Goal: Transaction & Acquisition: Book appointment/travel/reservation

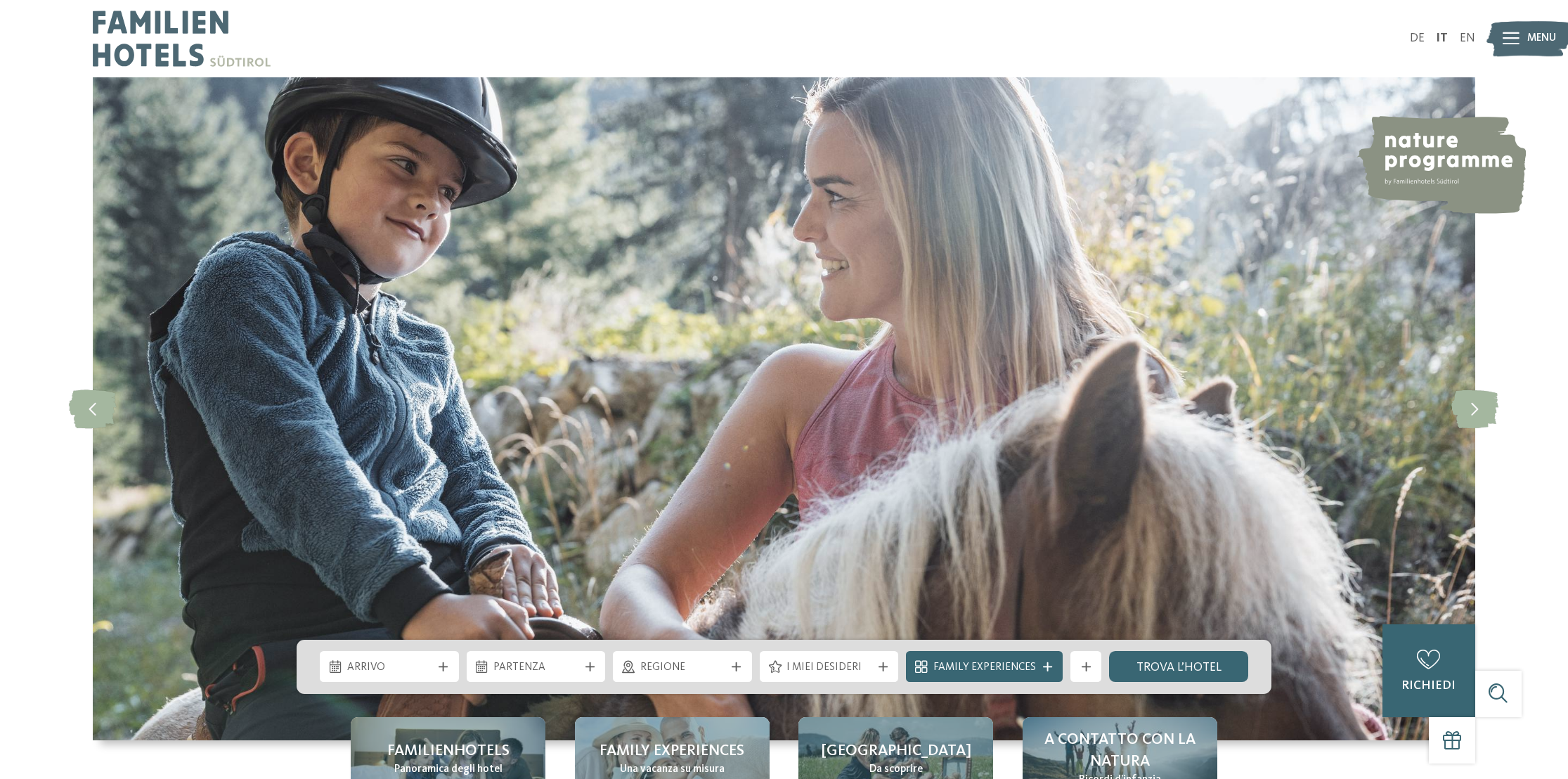
click at [711, 673] on span "Regione" at bounding box center [682, 667] width 85 height 16
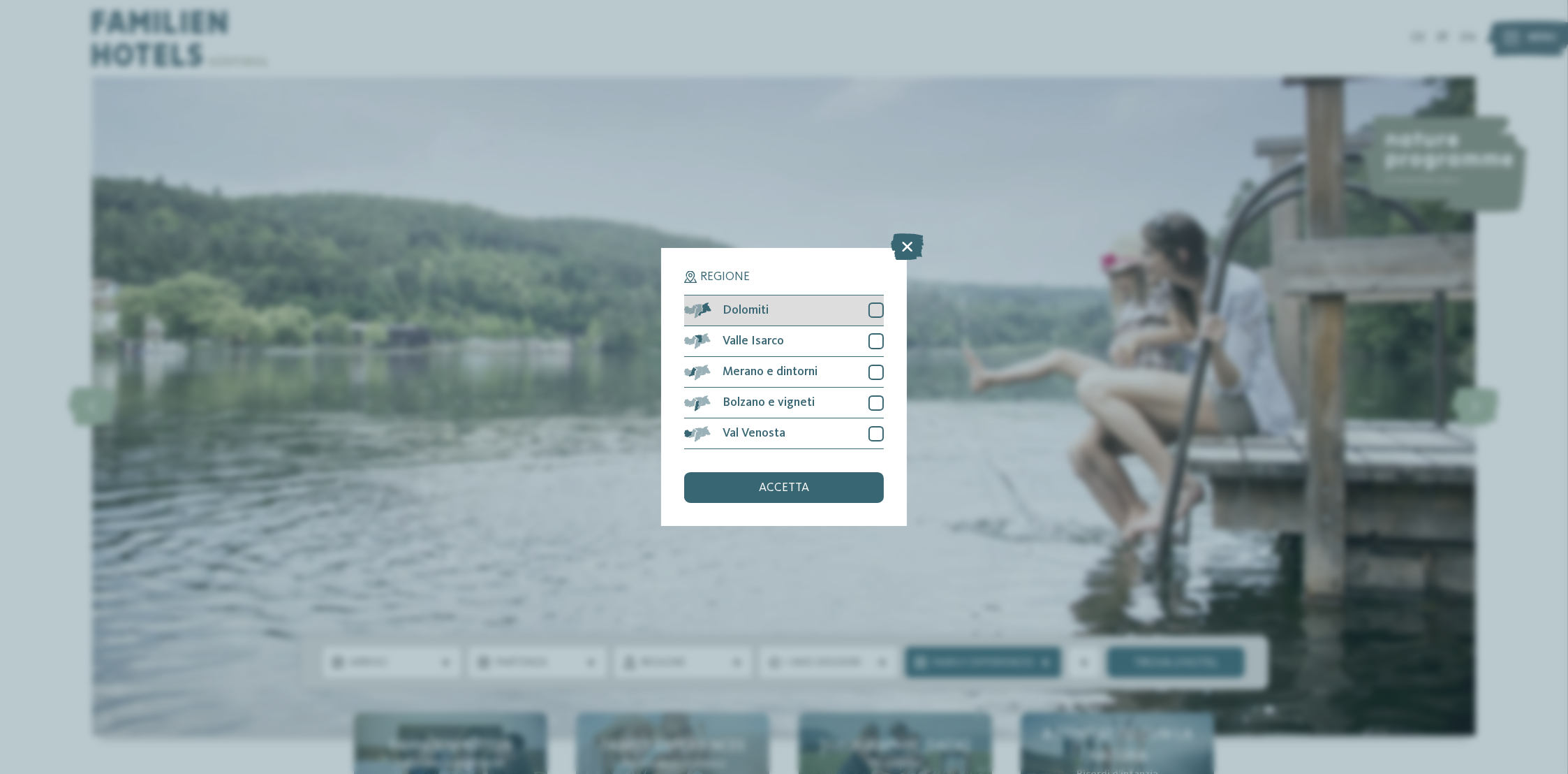
click at [876, 309] on div at bounding box center [875, 310] width 15 height 15
click at [0, 0] on icon at bounding box center [0, 0] width 0 height 0
click at [876, 309] on div at bounding box center [875, 310] width 15 height 15
click at [770, 489] on span "accetta" at bounding box center [784, 488] width 50 height 13
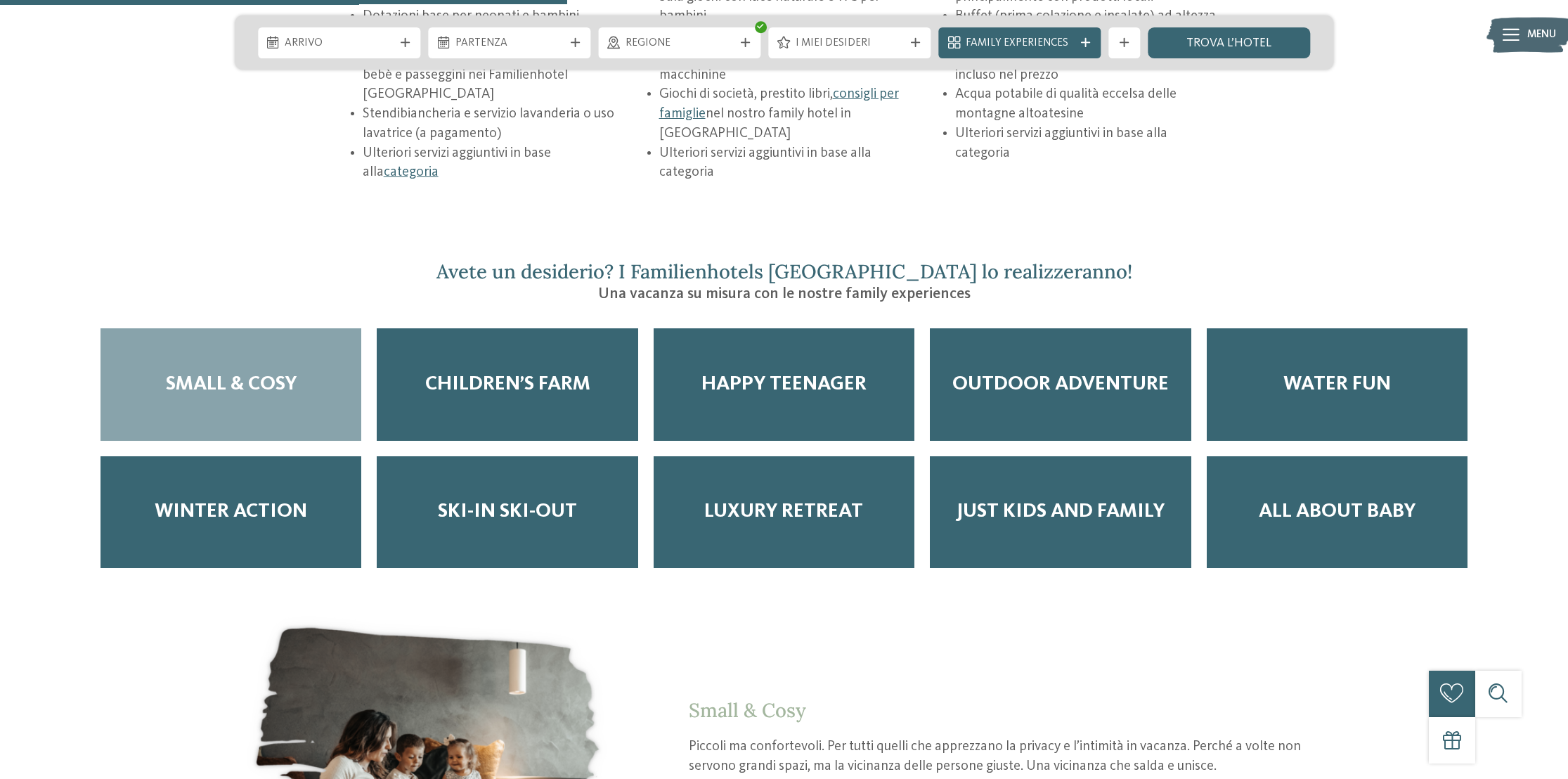
scroll to position [2601, 0]
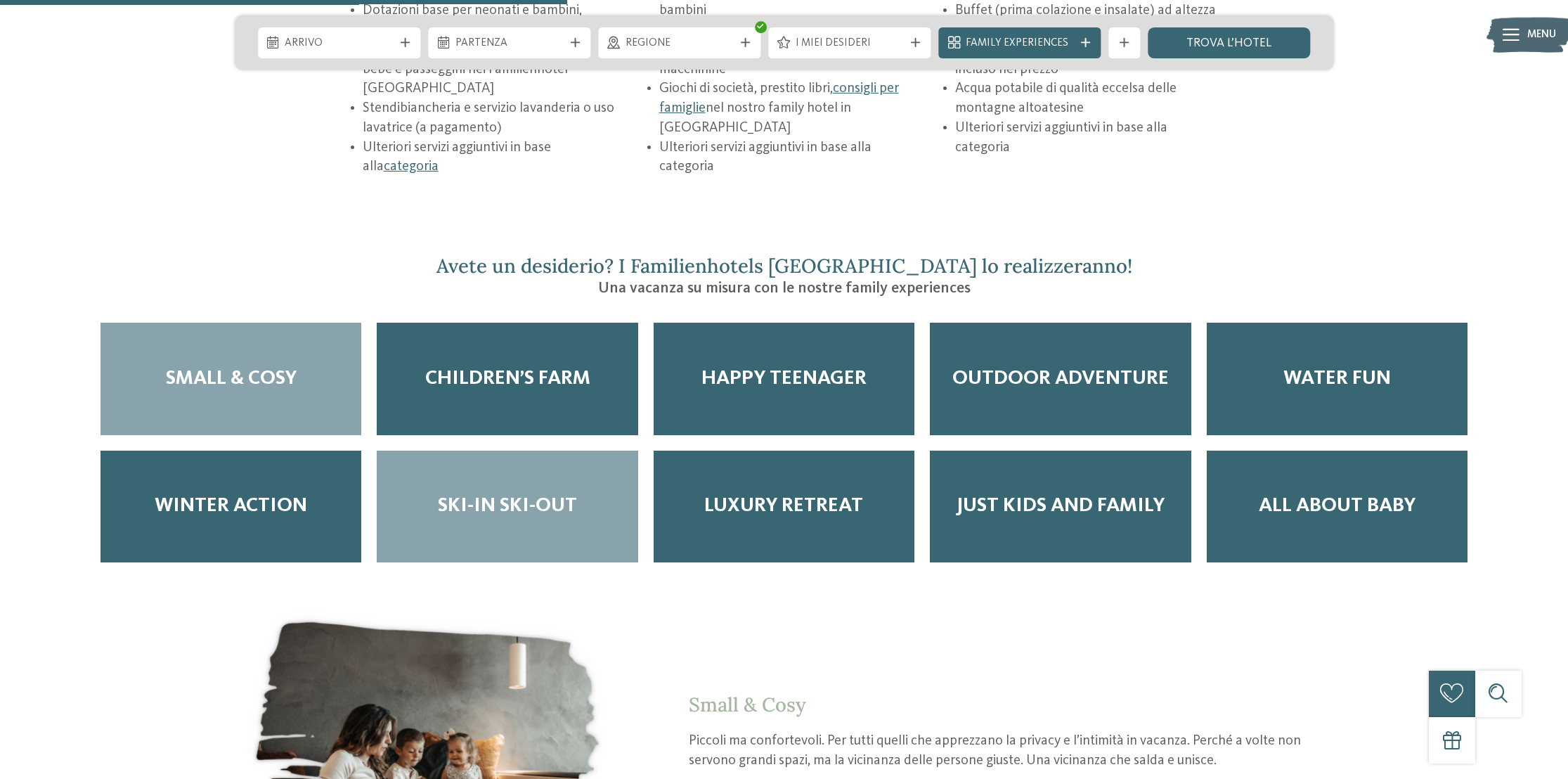
click at [490, 494] on span "Ski-in ski-out" at bounding box center [507, 506] width 139 height 24
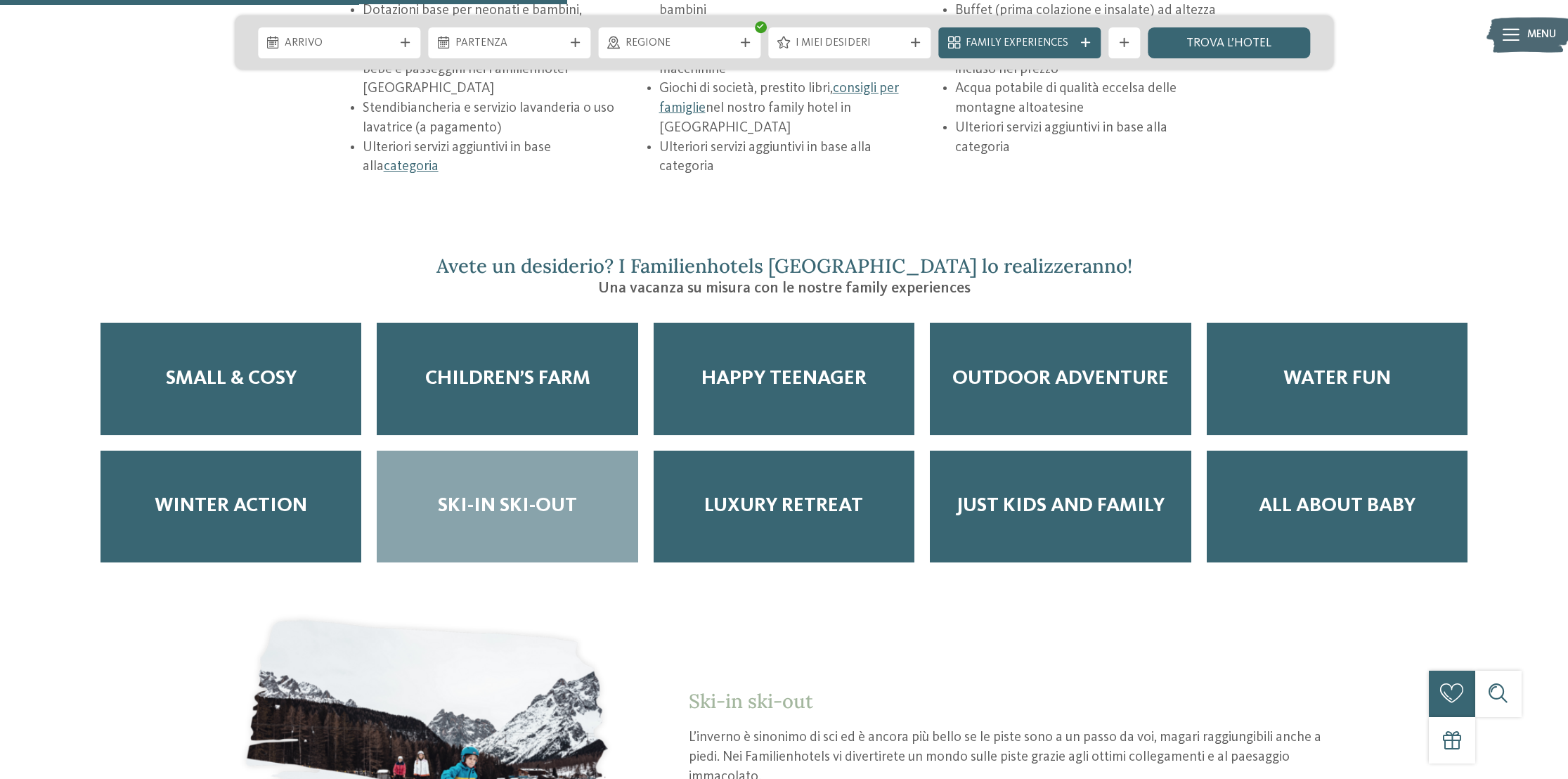
click at [490, 494] on span "Ski-in ski-out" at bounding box center [507, 506] width 139 height 24
click at [486, 490] on div "Ski-in ski-out" at bounding box center [507, 507] width 261 height 112
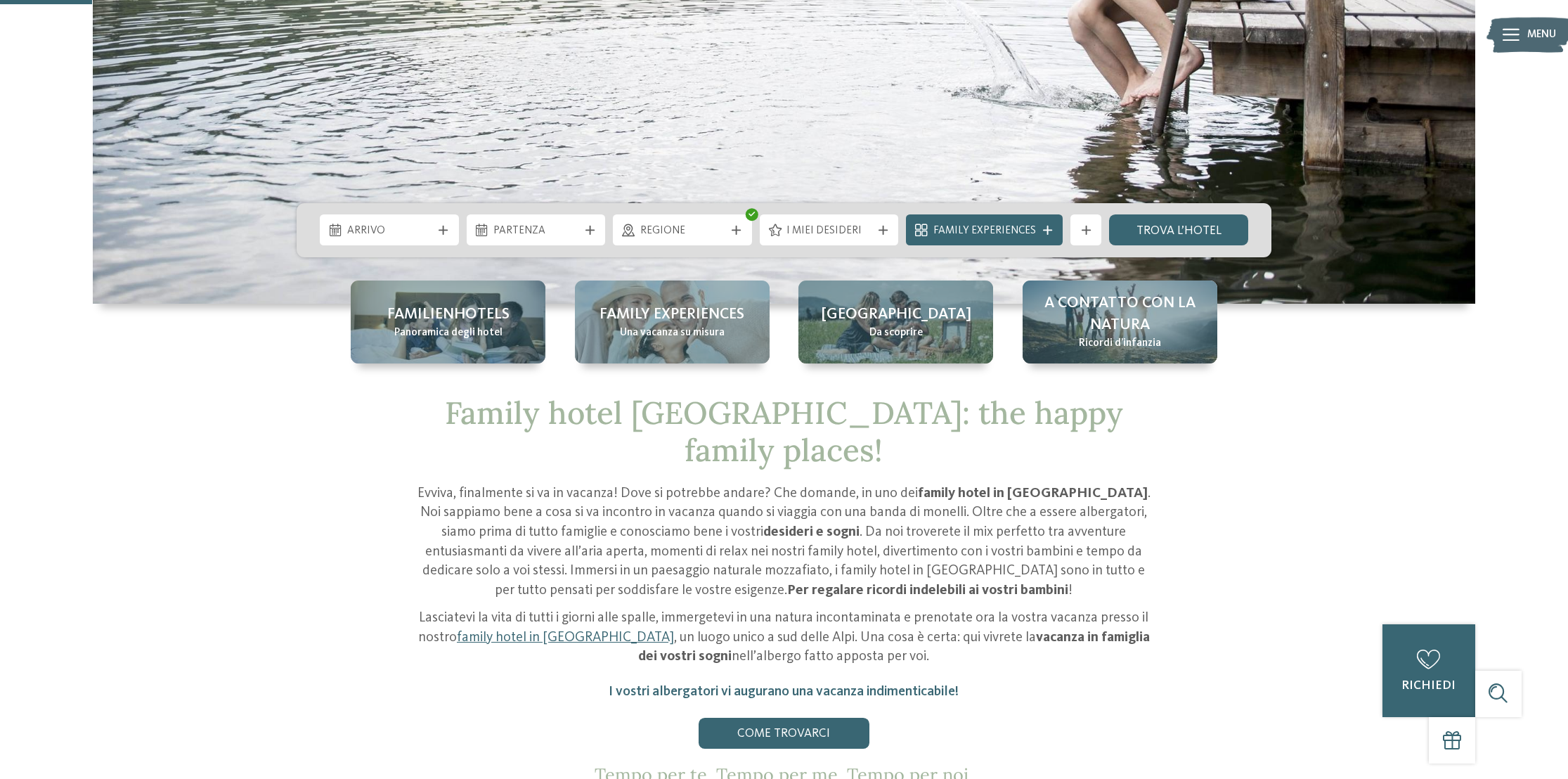
scroll to position [422, 0]
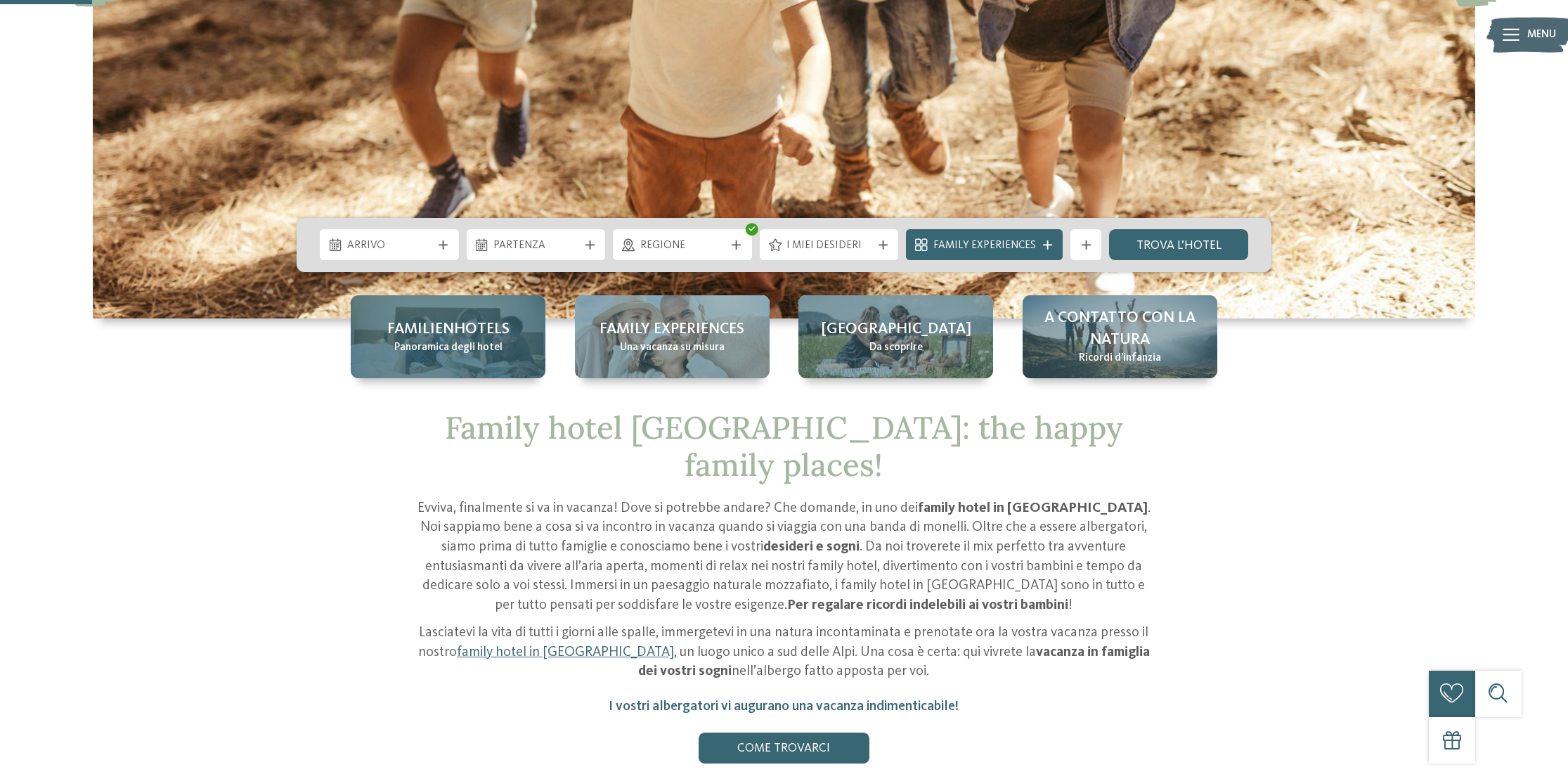
click at [488, 346] on span "Panoramica degli hotel" at bounding box center [448, 347] width 108 height 16
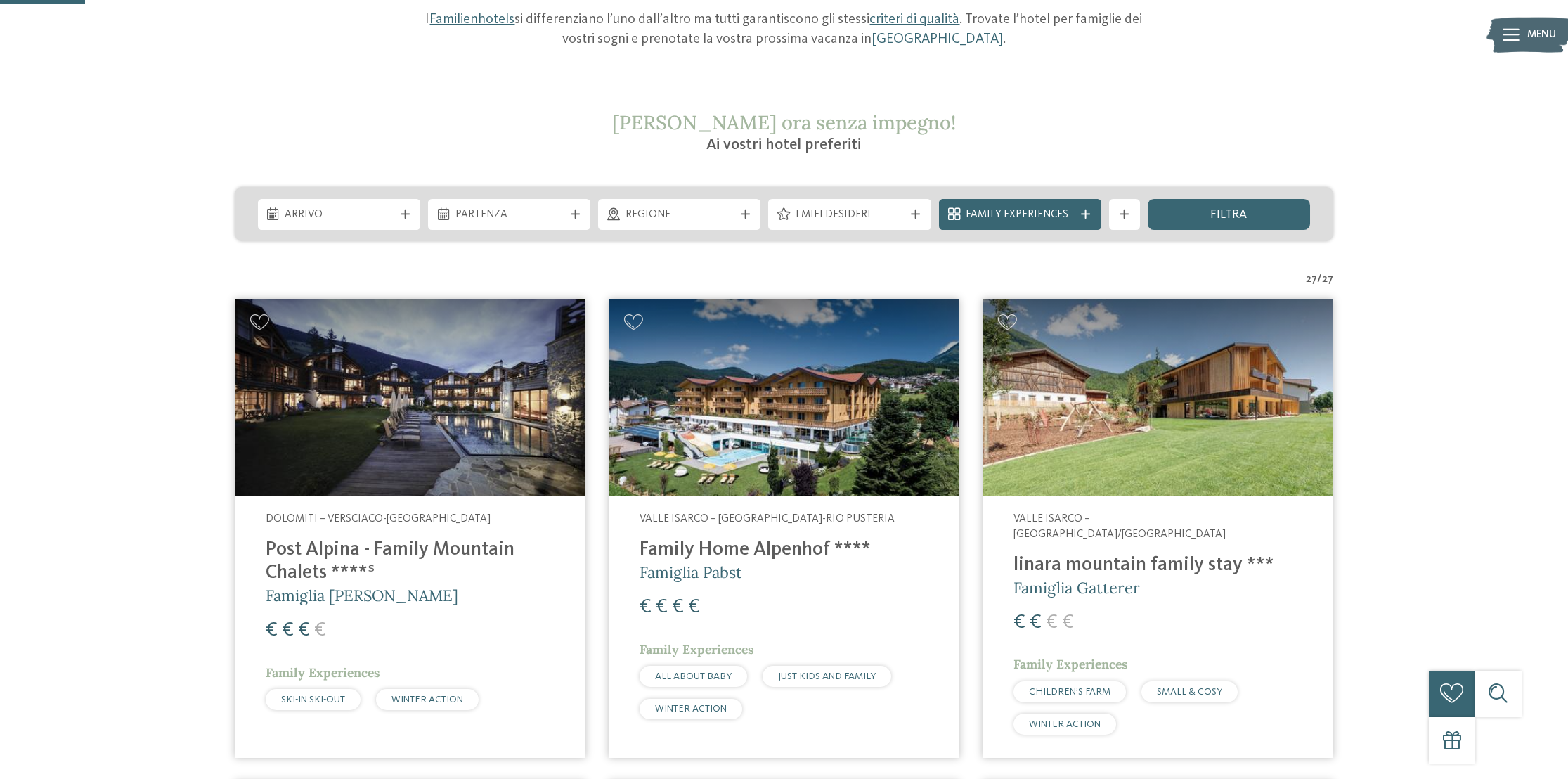
scroll to position [282, 0]
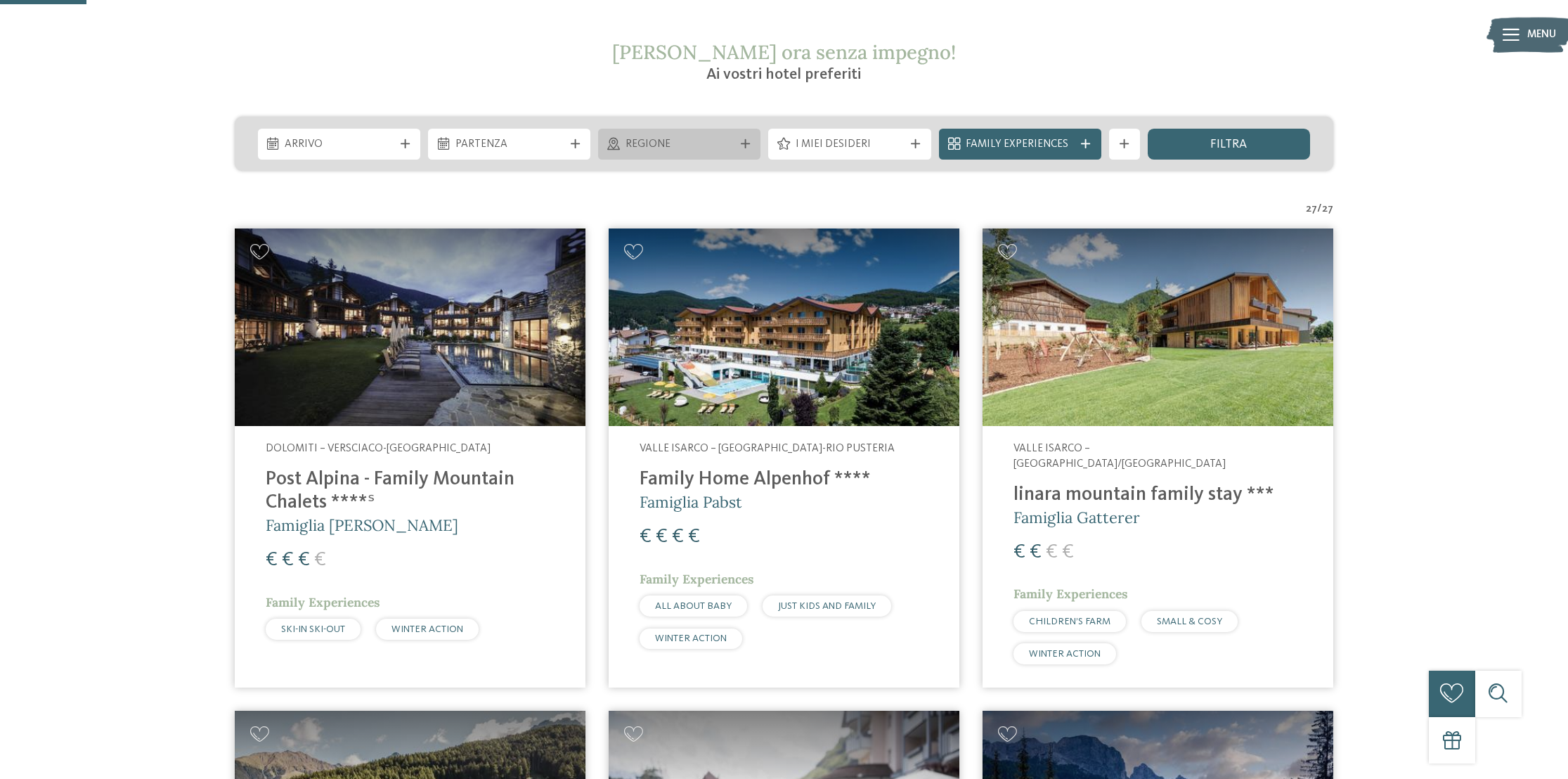
click at [748, 144] on icon at bounding box center [745, 144] width 9 height 9
click at [0, 0] on div "Regione Dolomiti" at bounding box center [0, 0] width 0 height 0
click at [748, 144] on icon at bounding box center [745, 144] width 9 height 9
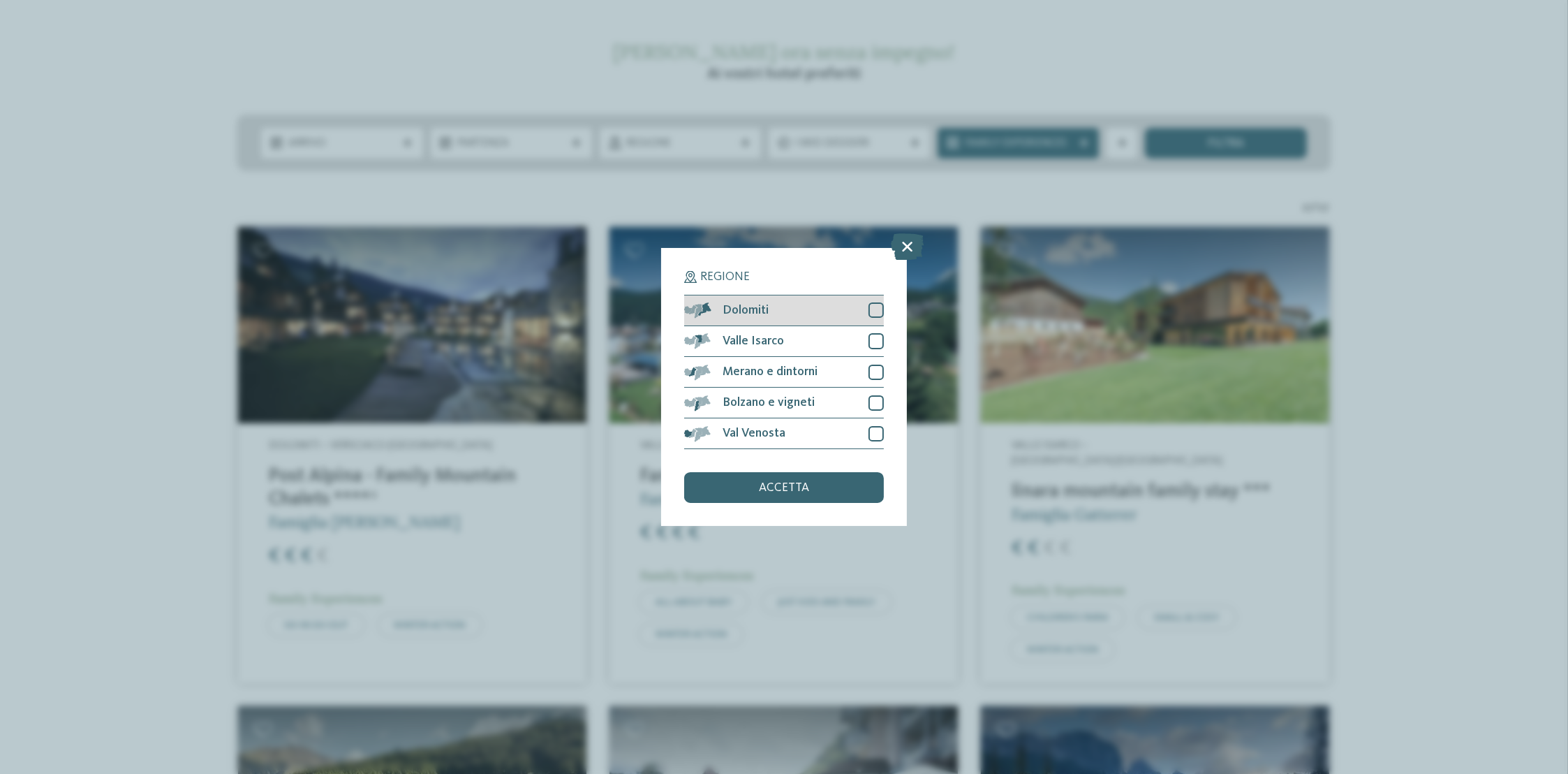
click at [875, 310] on div at bounding box center [875, 310] width 15 height 15
click at [785, 487] on span "accetta" at bounding box center [784, 488] width 50 height 13
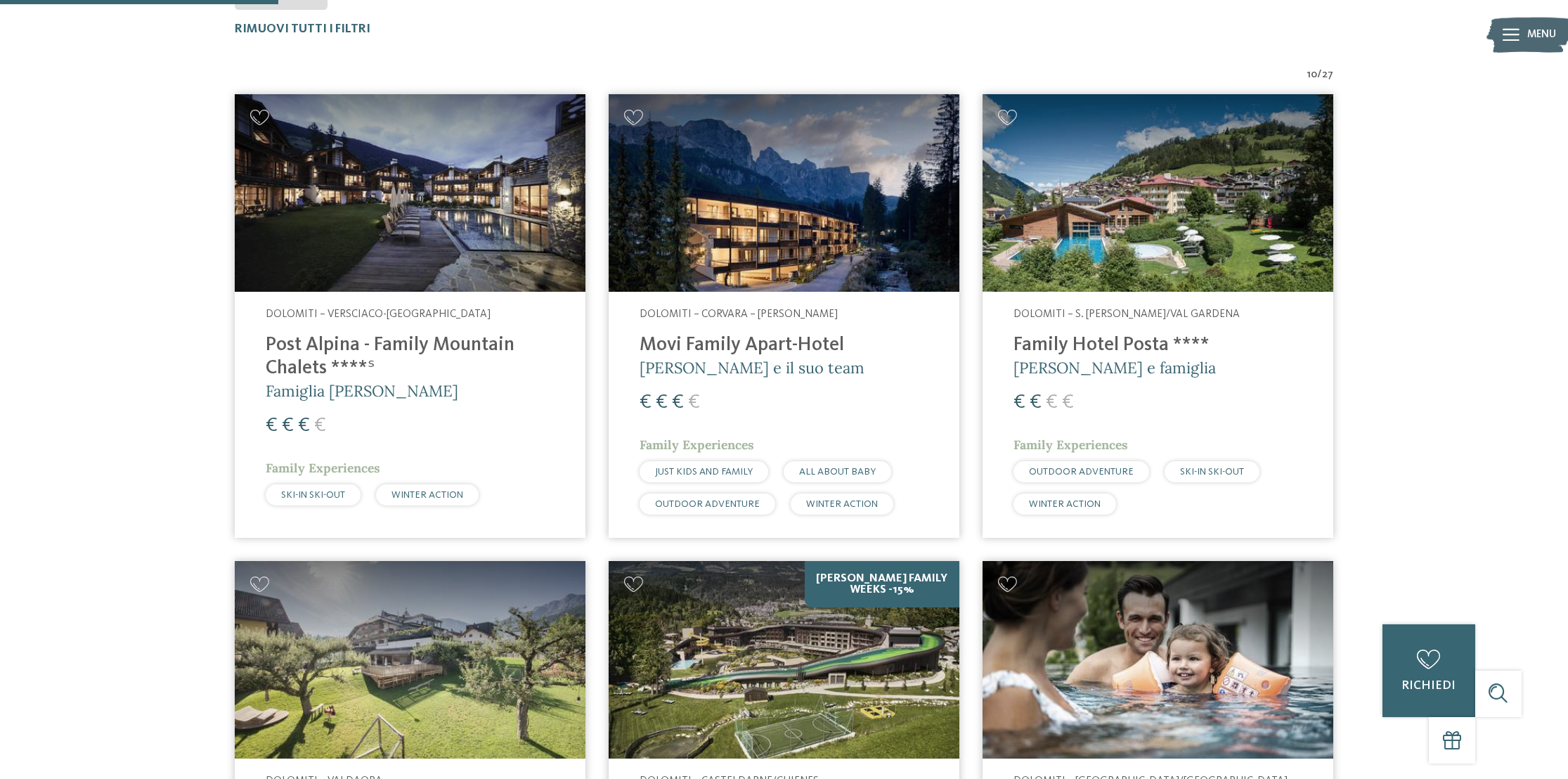
scroll to position [515, 0]
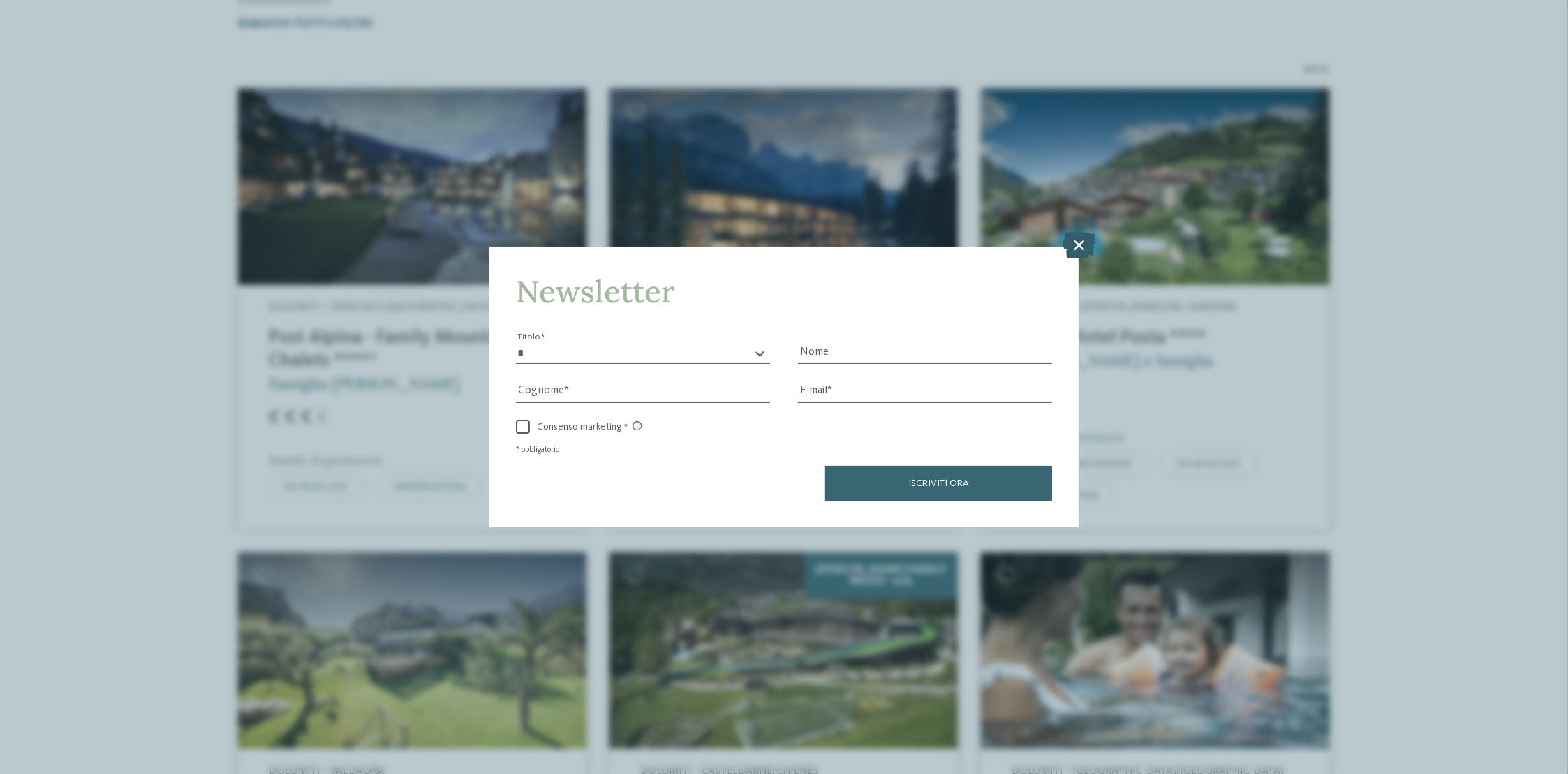
click at [1080, 243] on icon at bounding box center [1079, 244] width 33 height 26
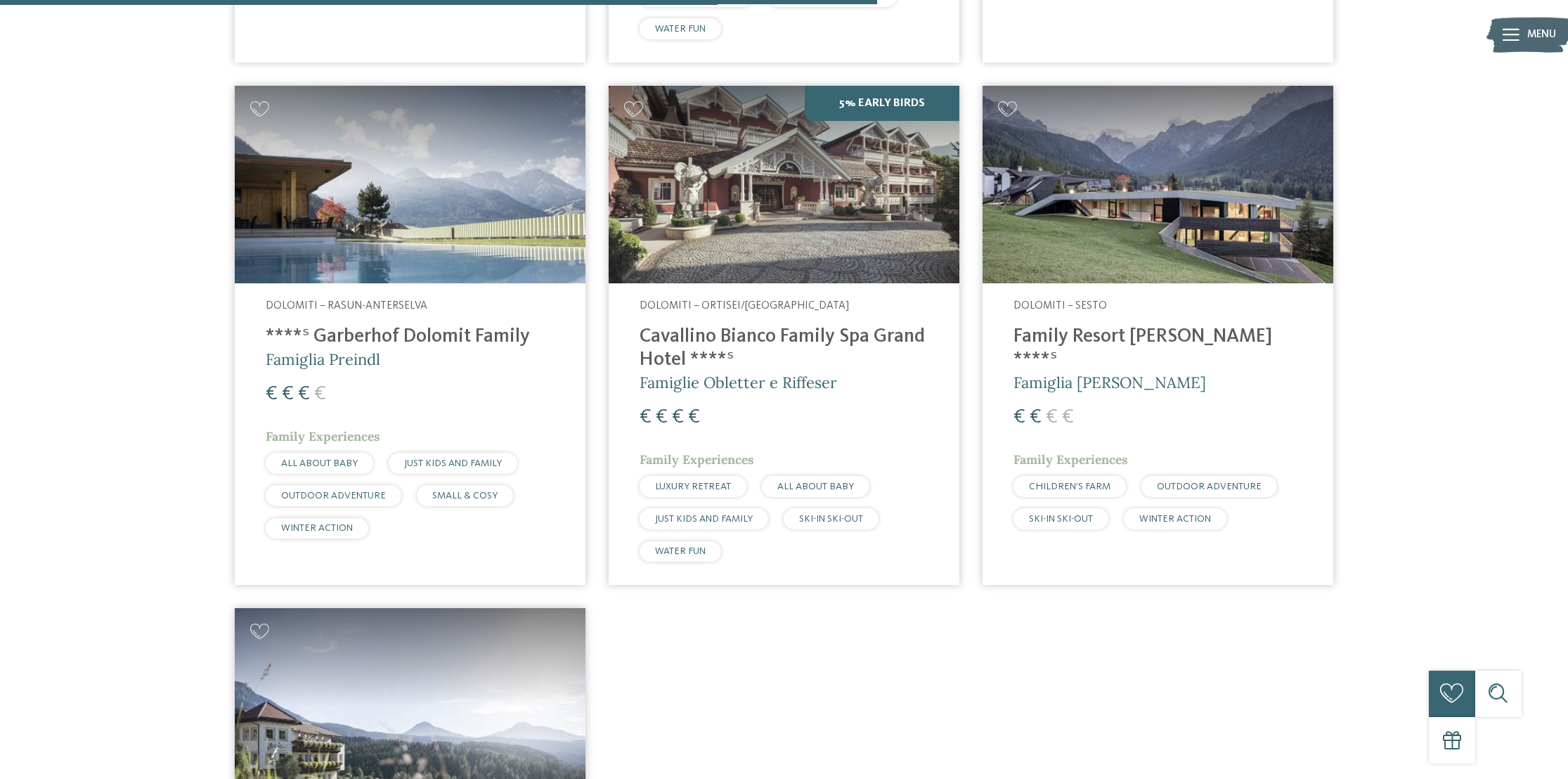
scroll to position [1499, 0]
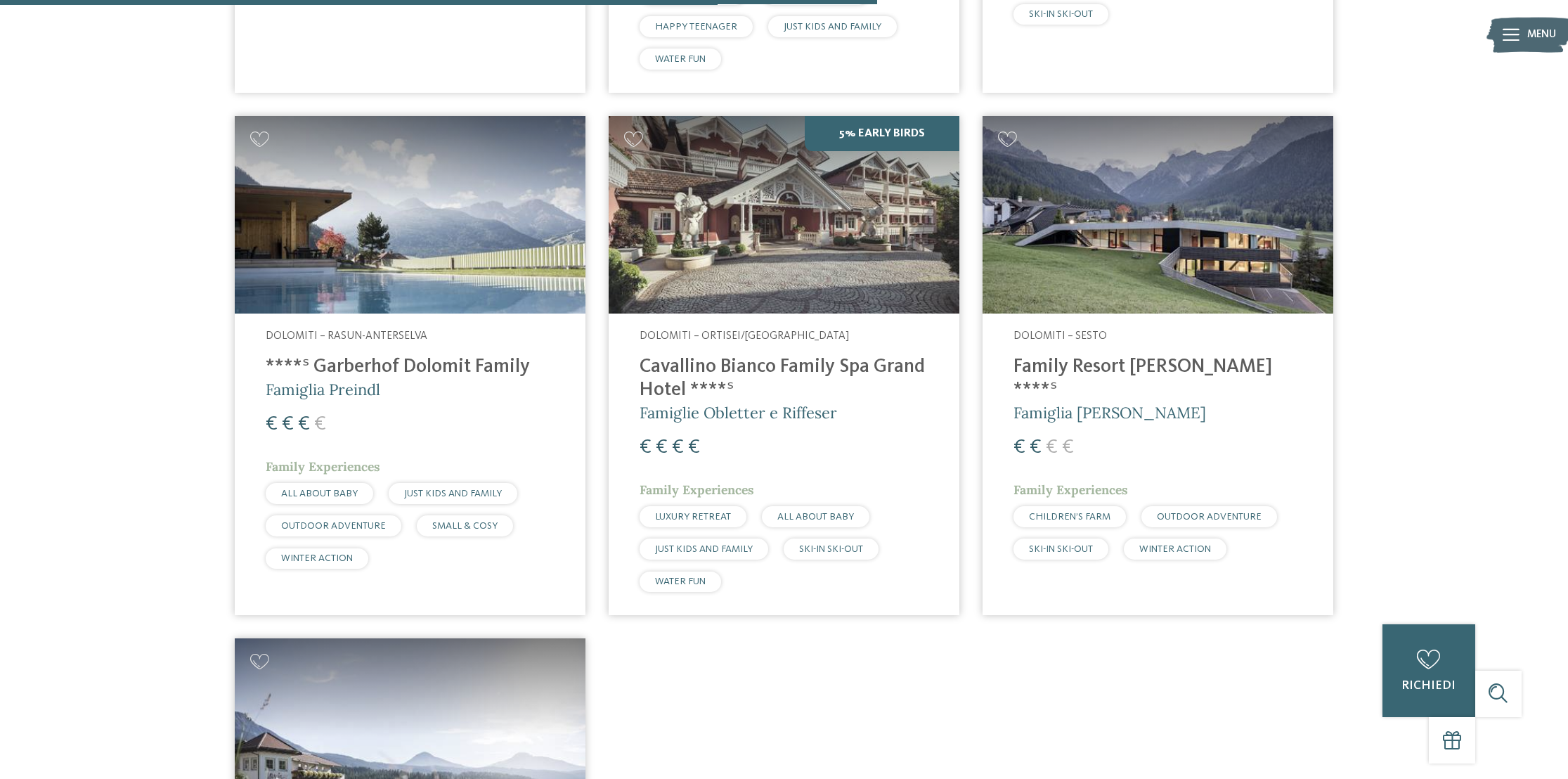
click at [1139, 275] on img at bounding box center [1158, 215] width 351 height 197
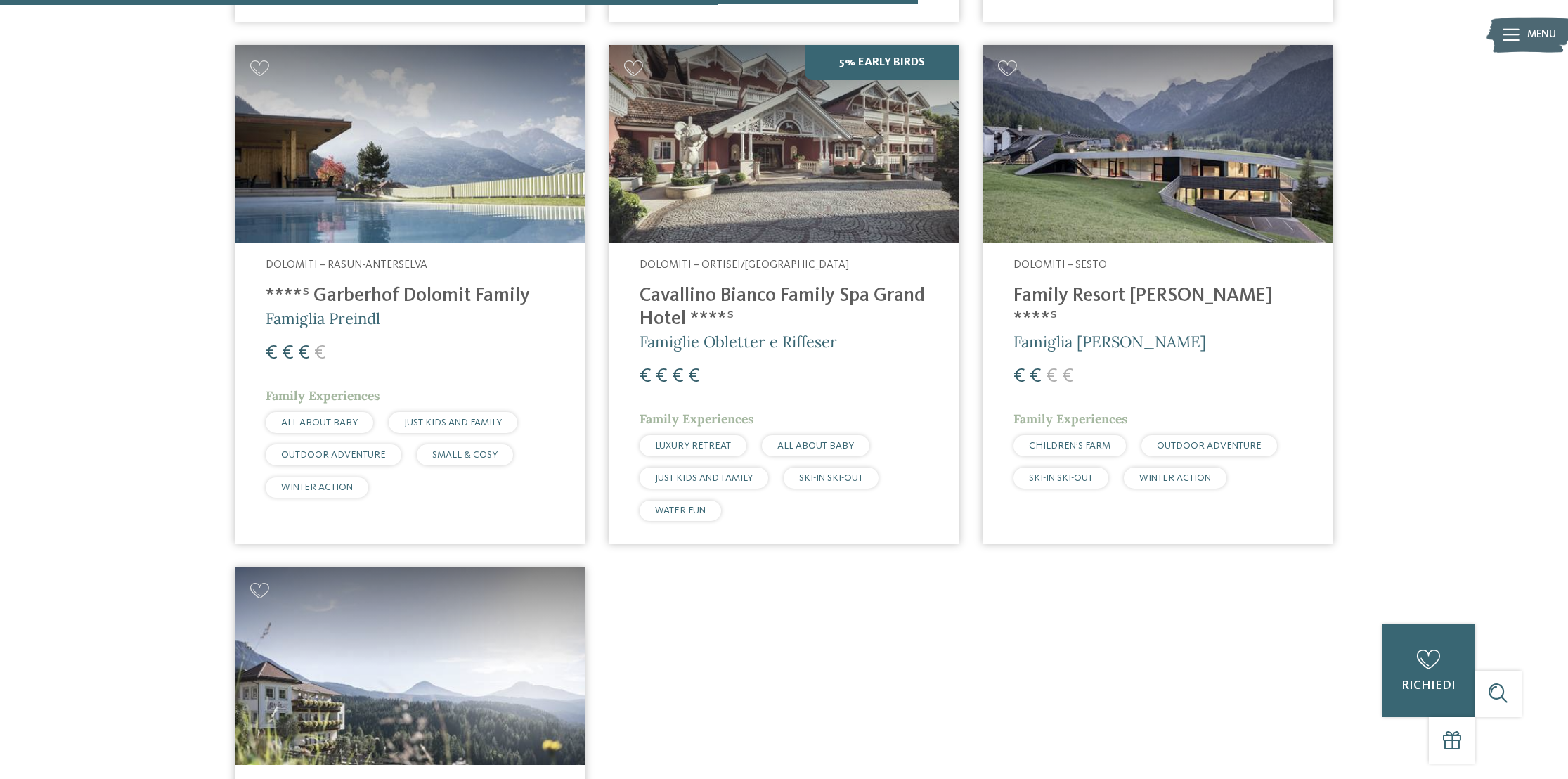
scroll to position [1569, 0]
click at [419, 312] on h5 "Famiglia Preindl" at bounding box center [411, 320] width 289 height 22
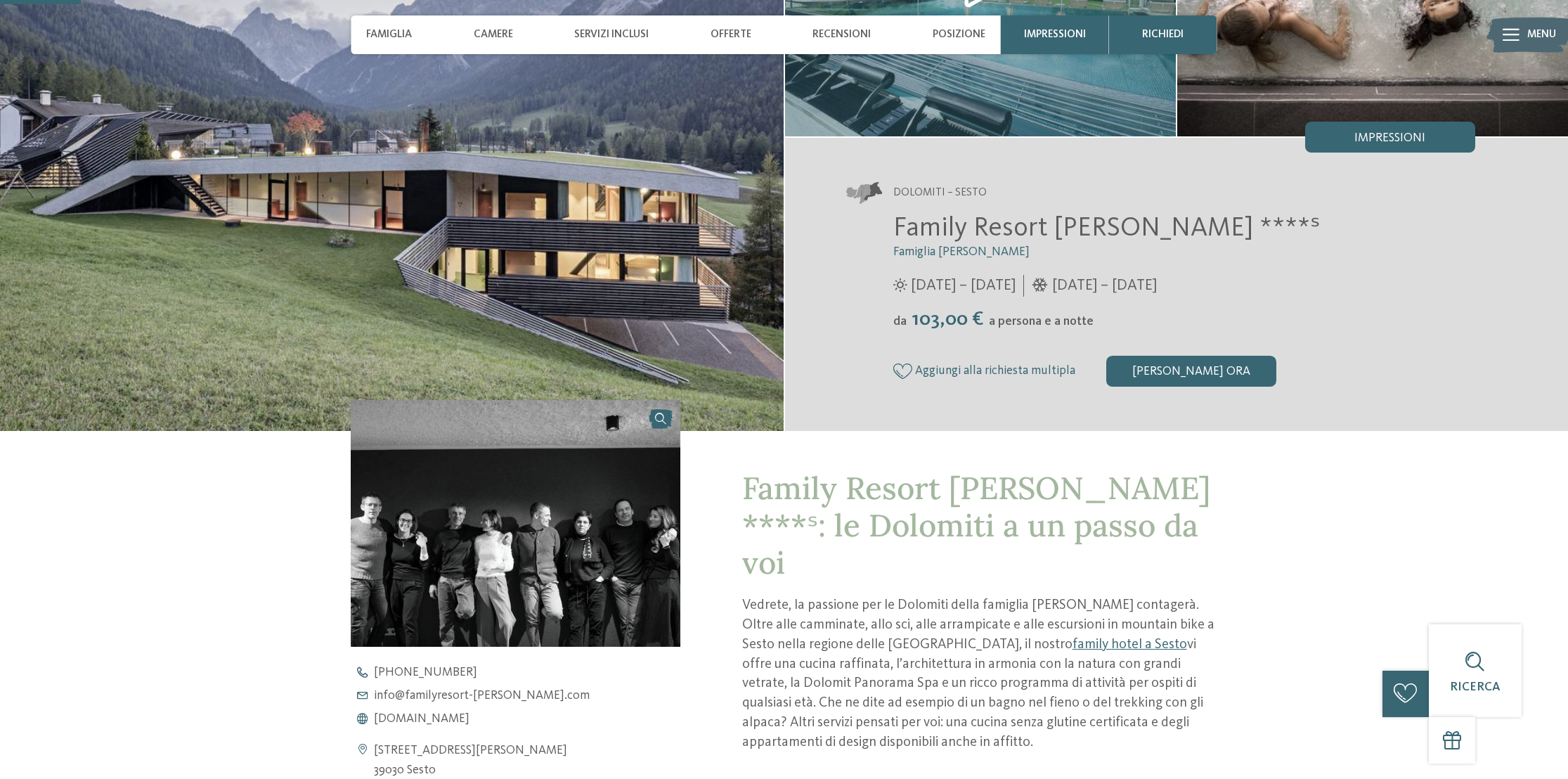
scroll to position [211, 0]
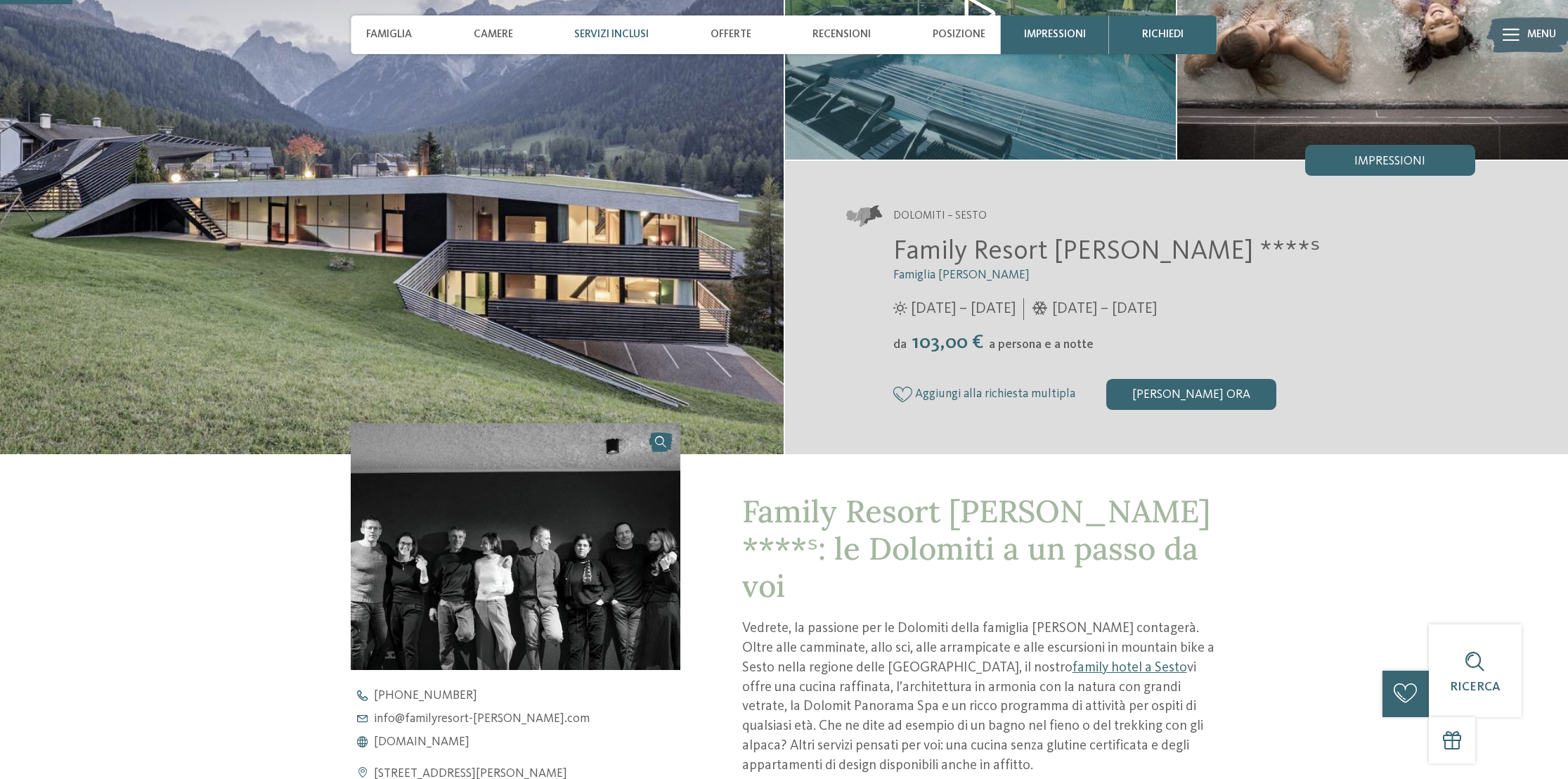
click at [635, 34] on span "Servizi inclusi" at bounding box center [611, 35] width 74 height 13
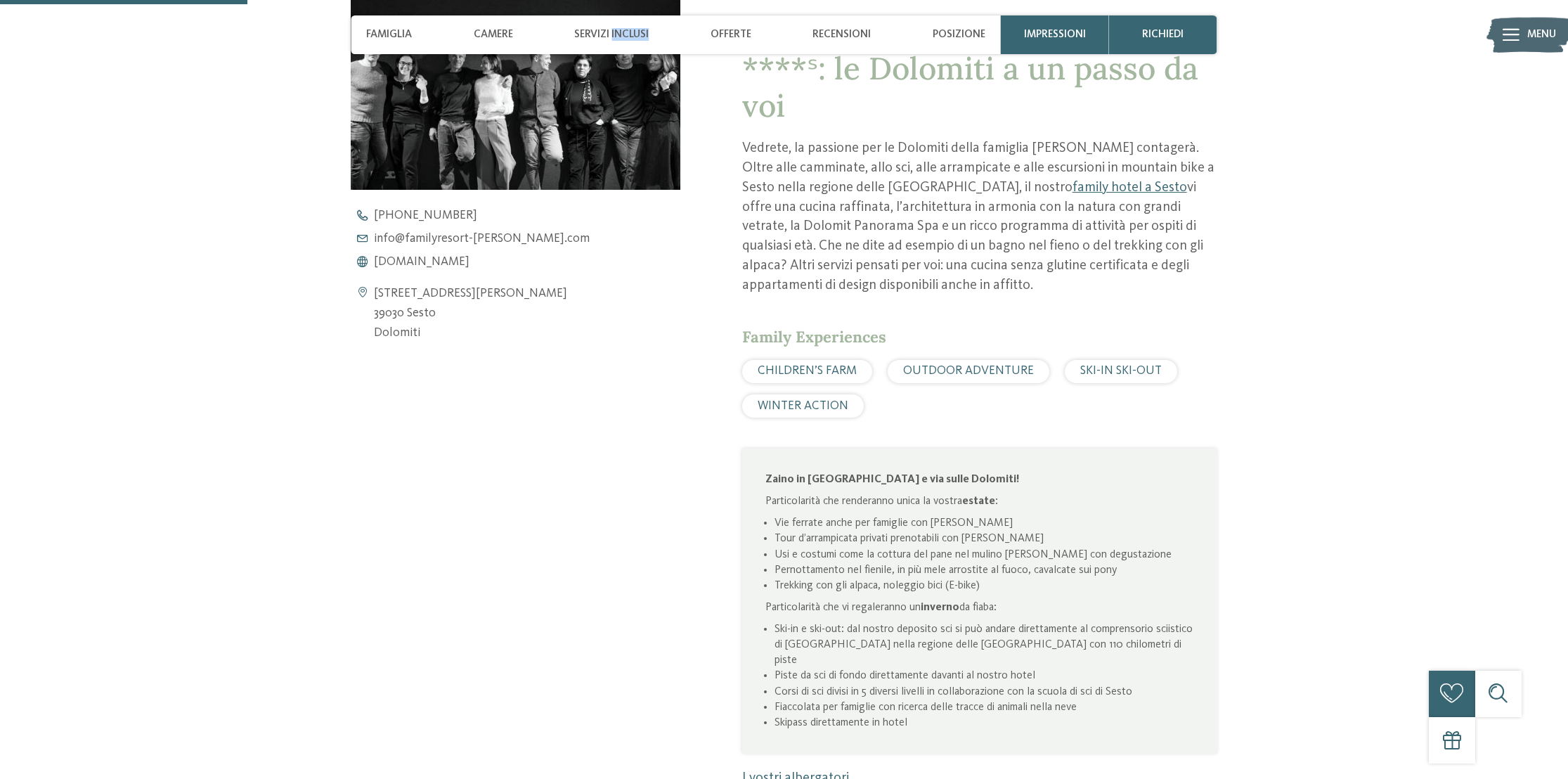
scroll to position [689, 0]
click at [494, 33] on span "Camere" at bounding box center [493, 35] width 39 height 13
click at [495, 34] on span "Camere" at bounding box center [493, 35] width 39 height 13
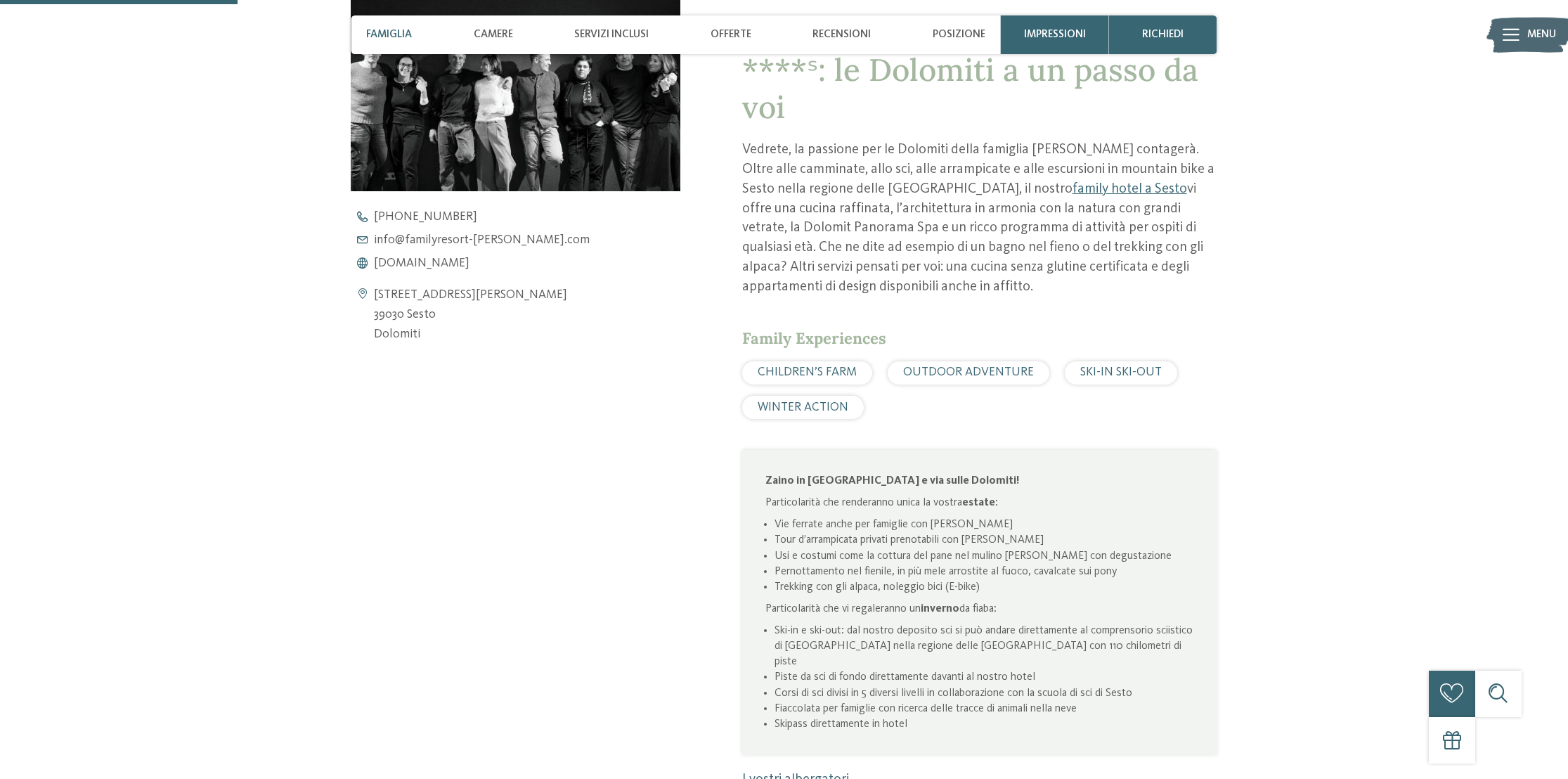
click at [384, 35] on span "Famiglia" at bounding box center [389, 35] width 46 height 13
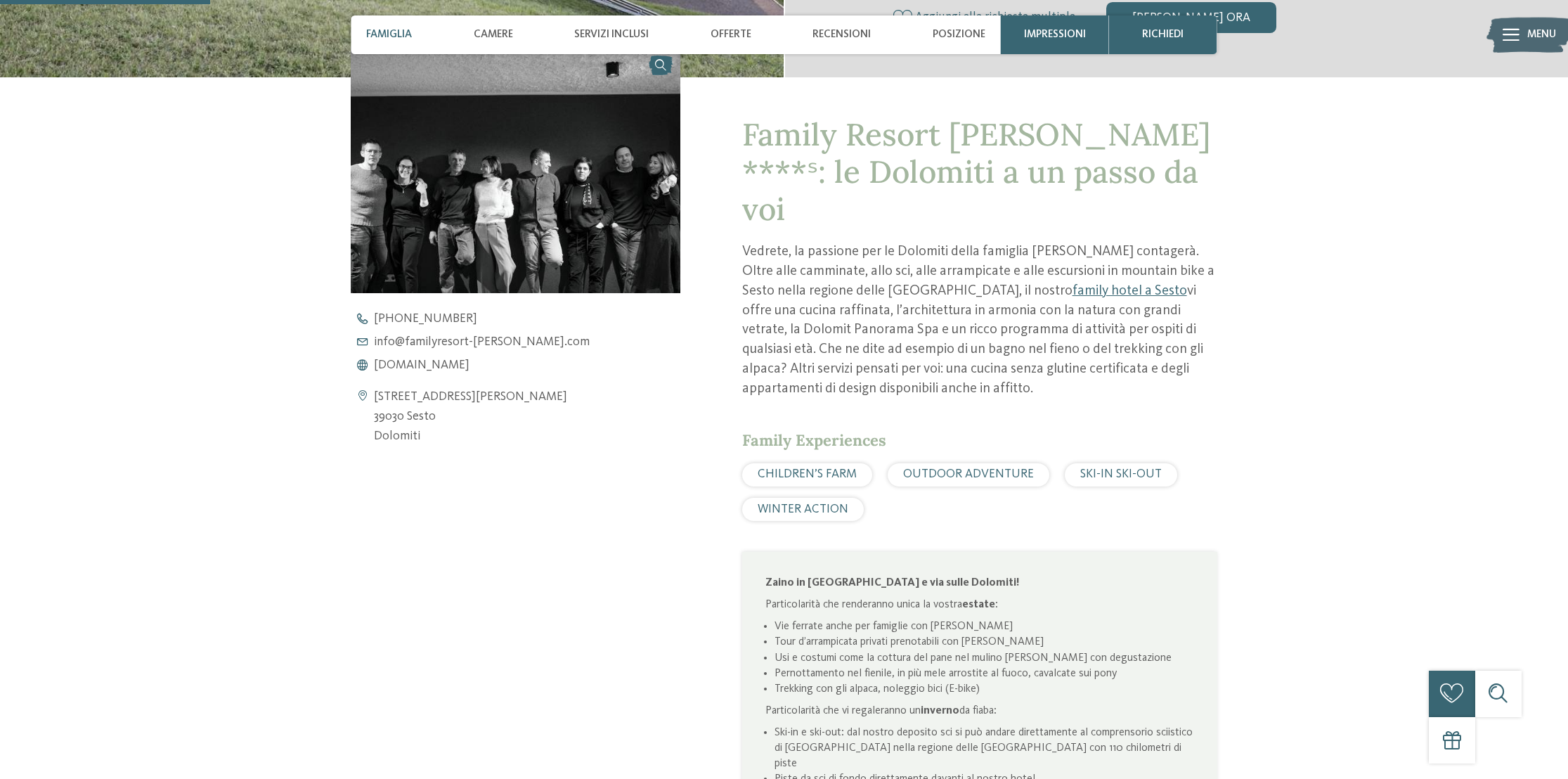
scroll to position [587, 0]
click at [591, 33] on span "Servizi inclusi" at bounding box center [611, 35] width 74 height 13
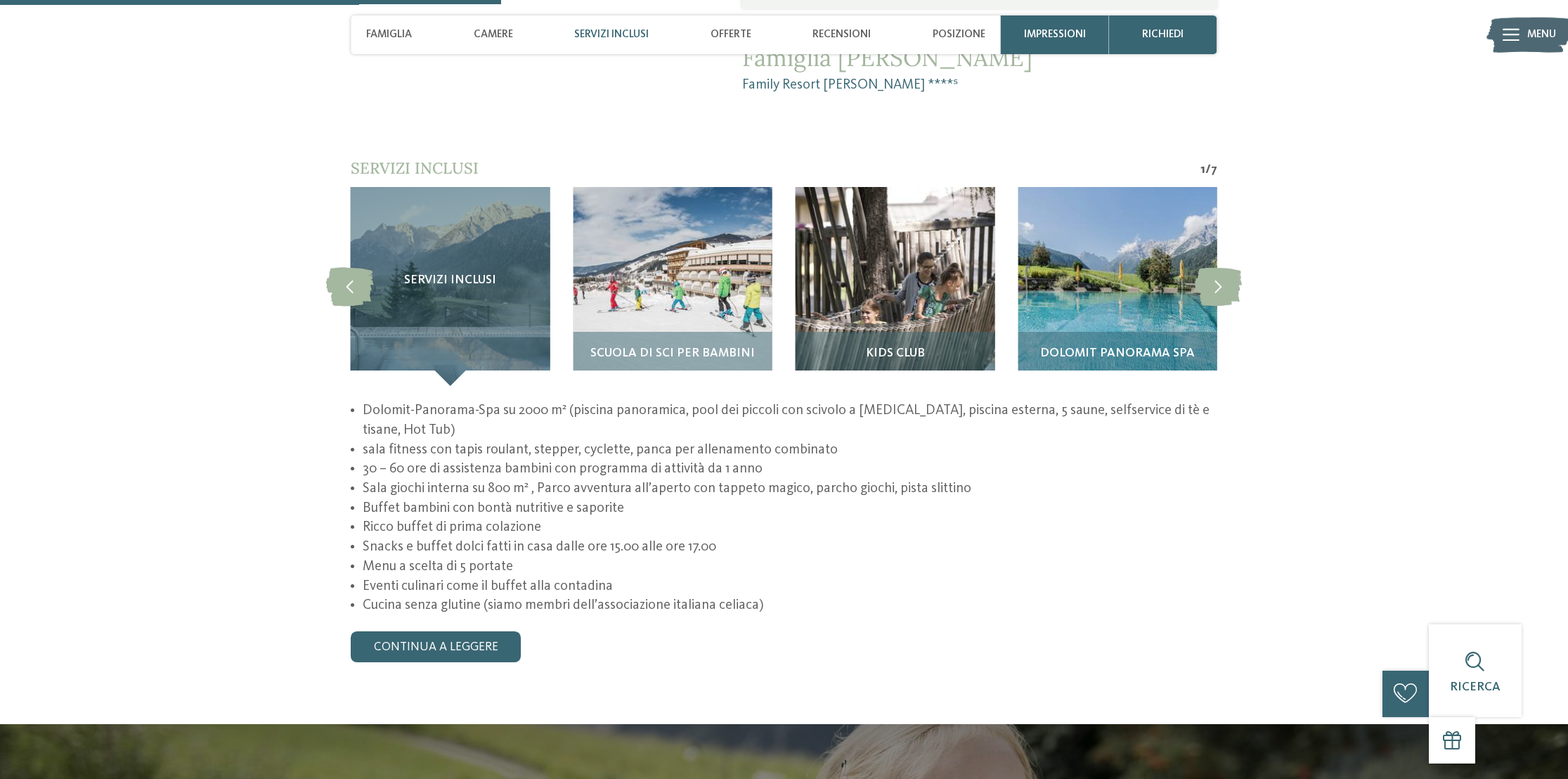
scroll to position [1463, 0]
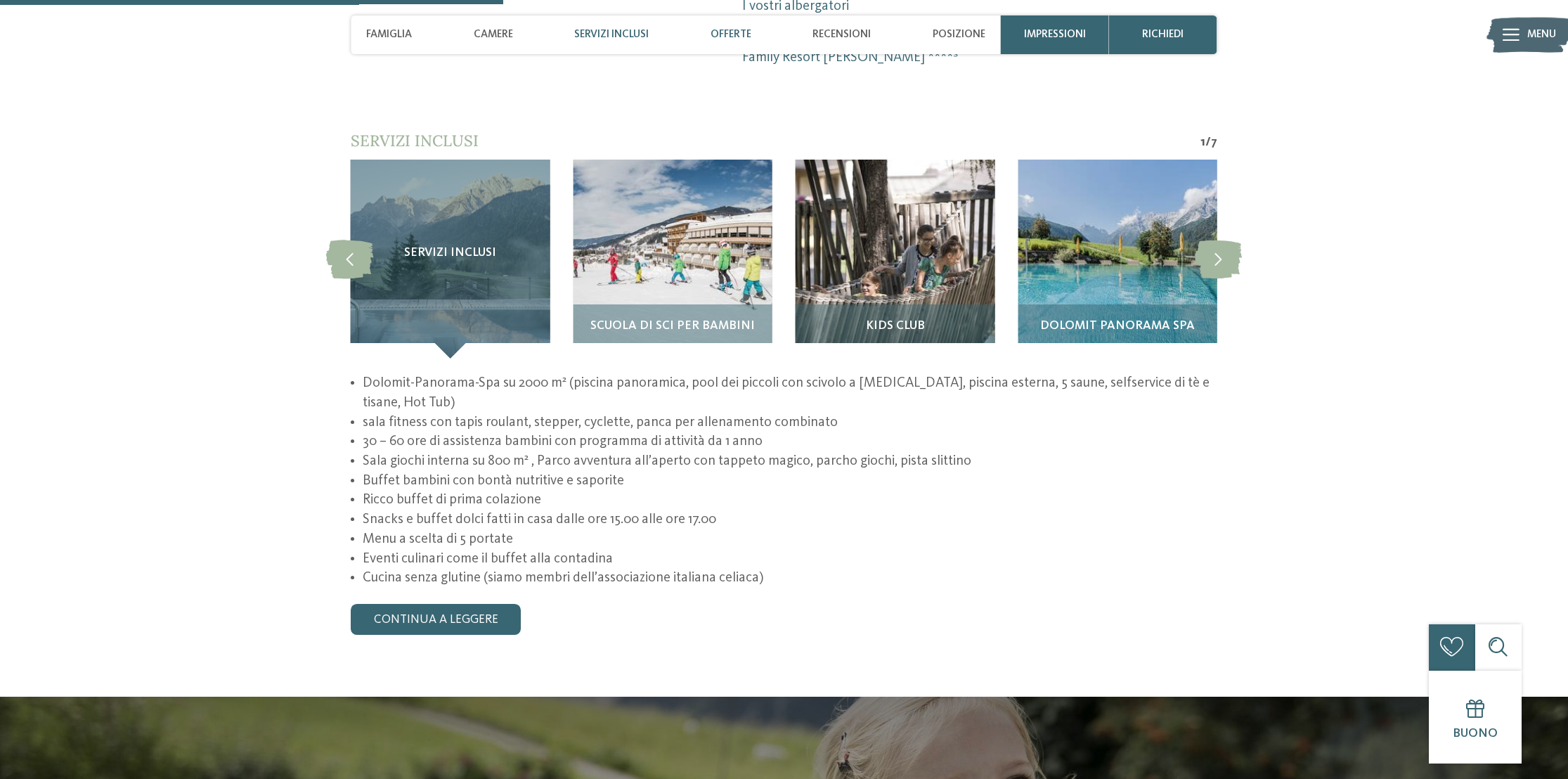
click at [731, 35] on span "Offerte" at bounding box center [731, 35] width 41 height 13
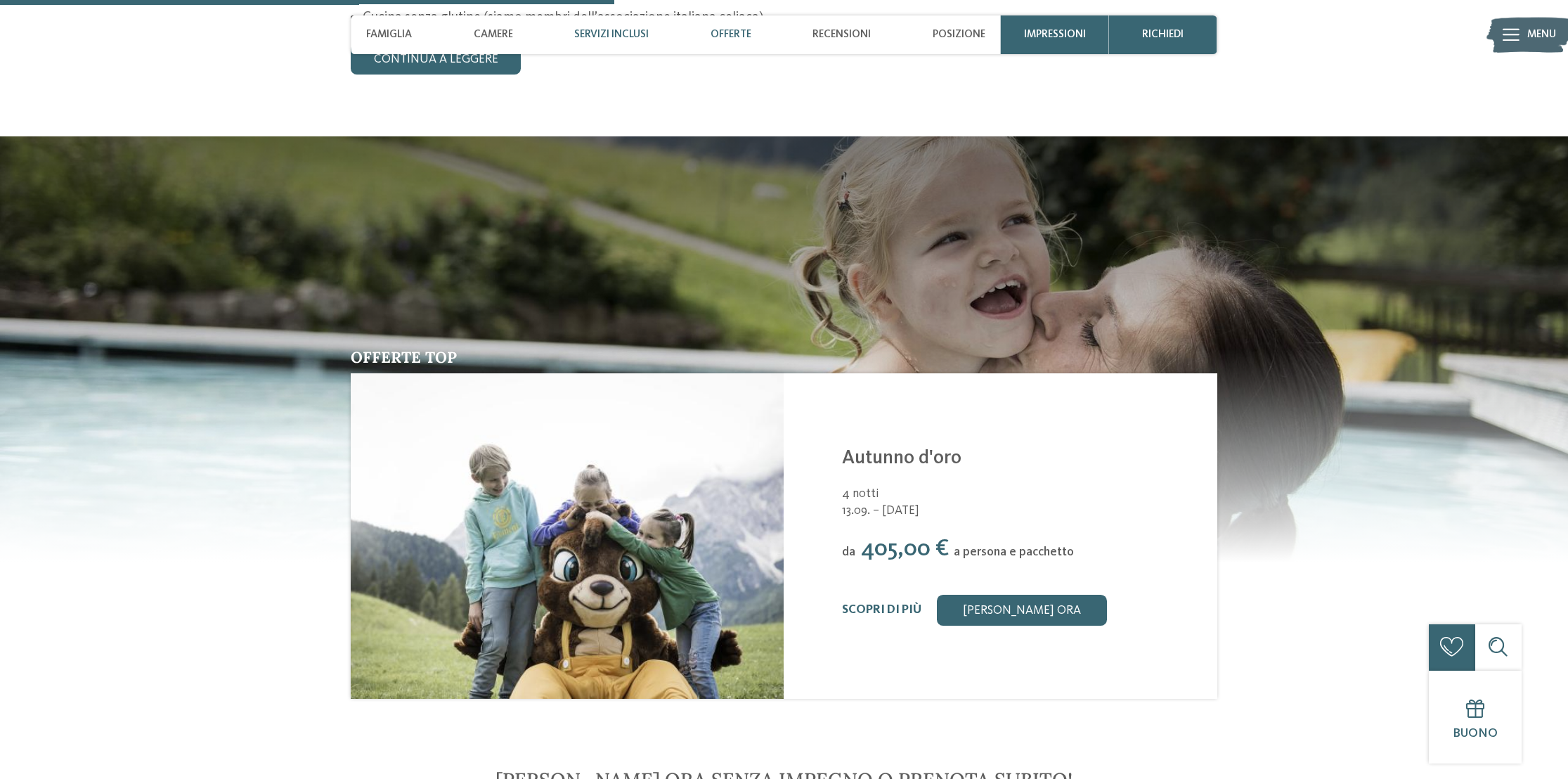
scroll to position [2030, 0]
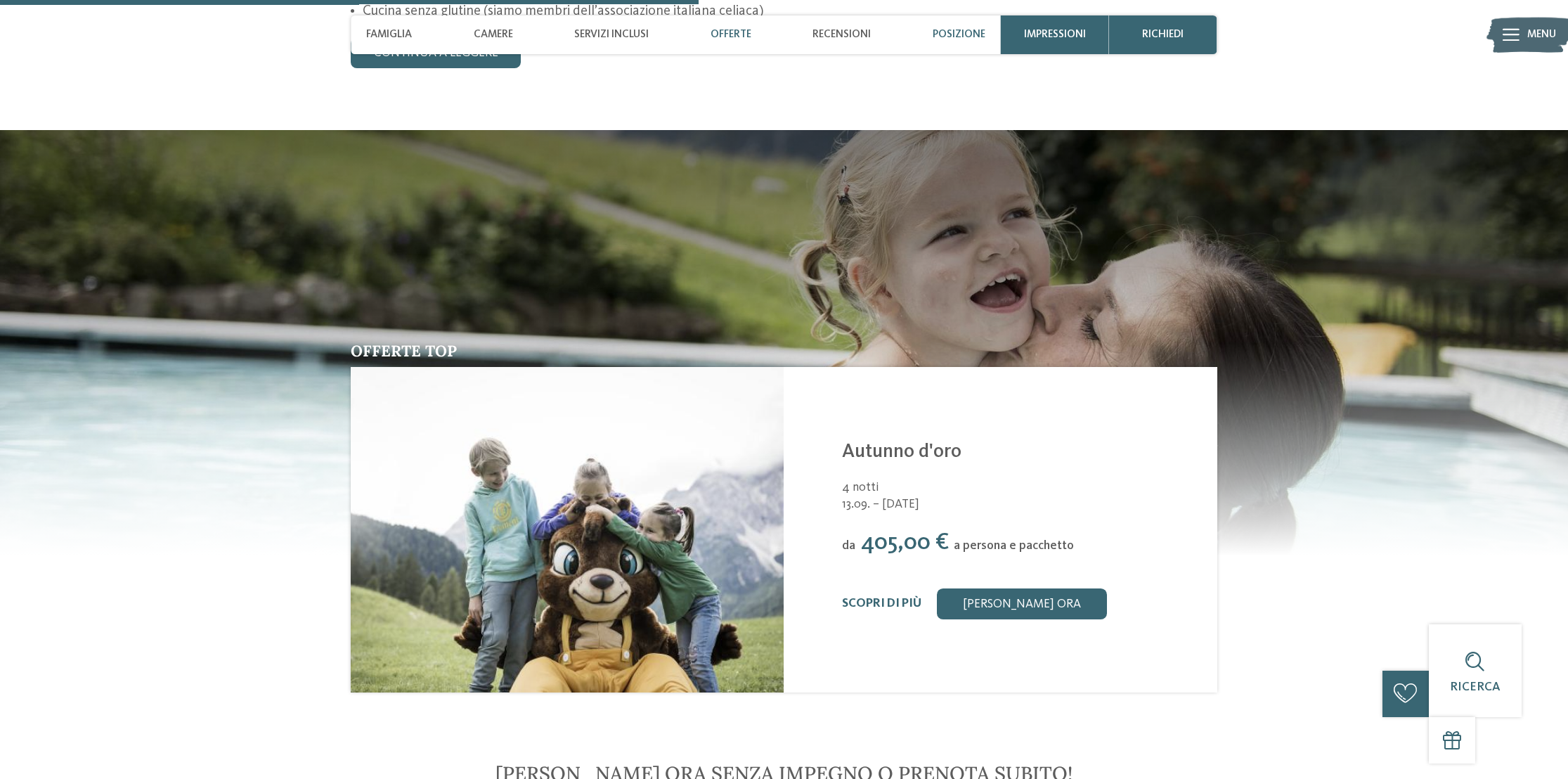
click at [951, 37] on span "Posizione" at bounding box center [959, 35] width 53 height 13
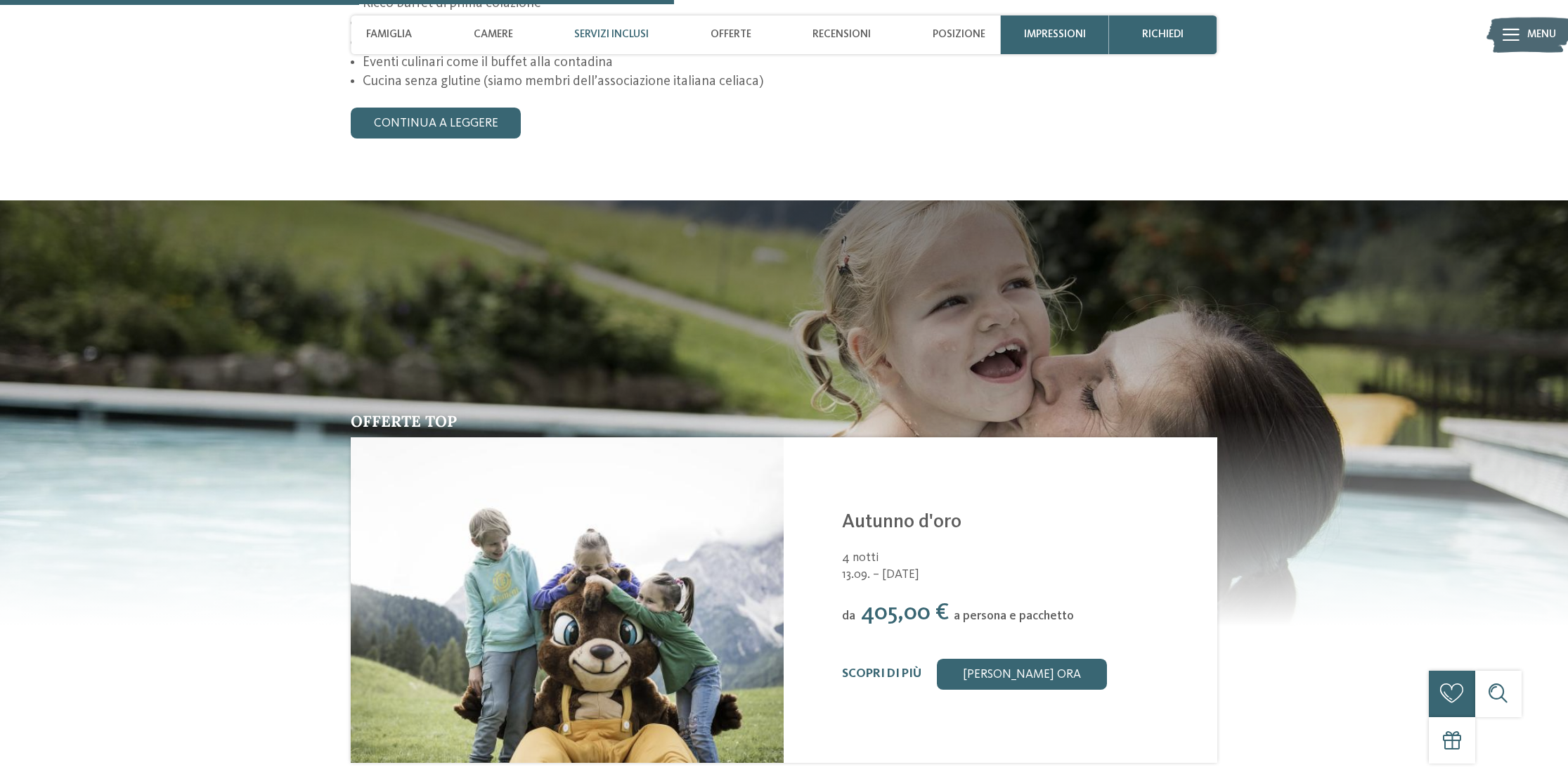
scroll to position [1958, 0]
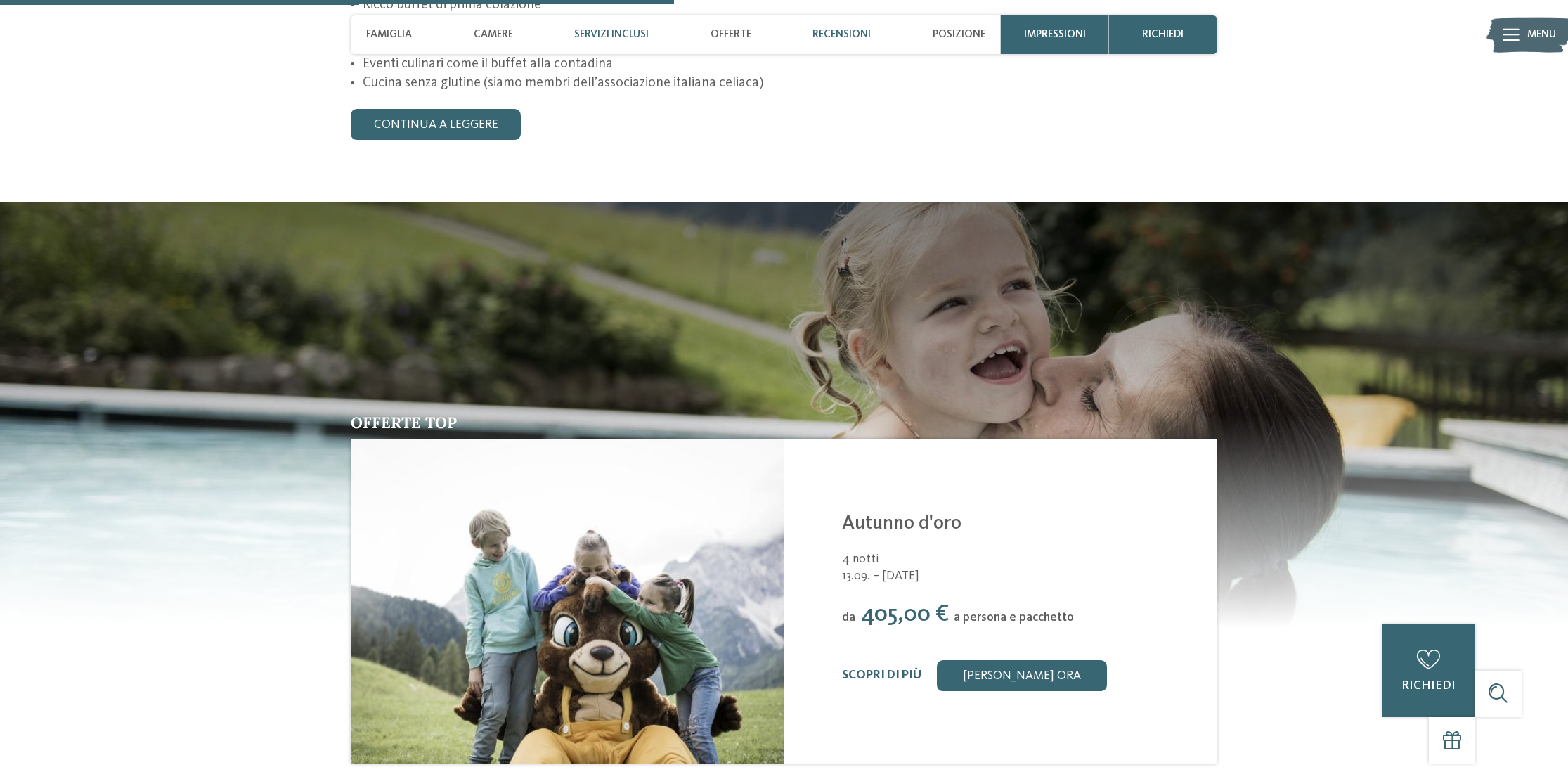
click at [839, 35] on span "Recensioni" at bounding box center [842, 35] width 59 height 13
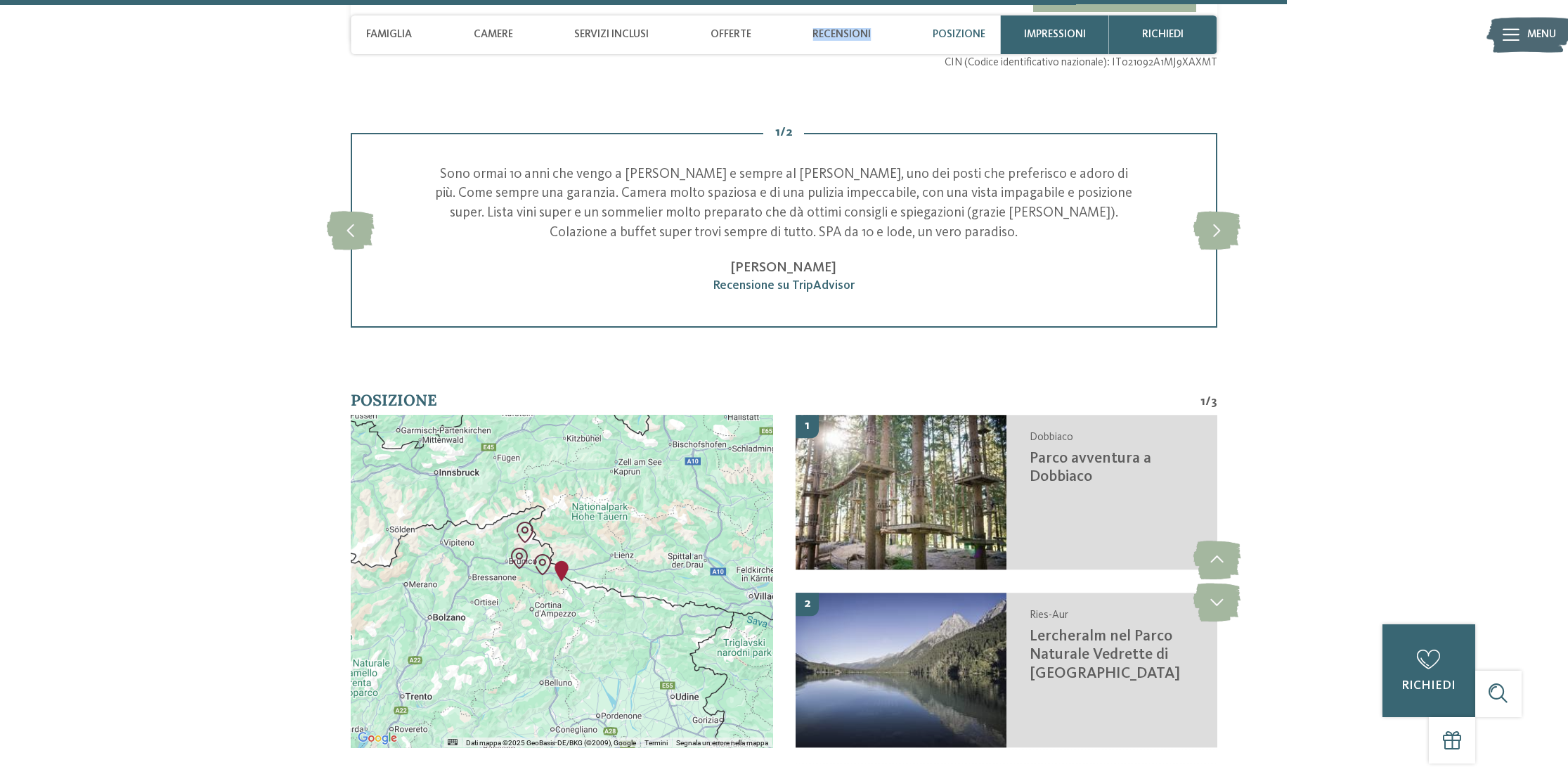
scroll to position [3740, 0]
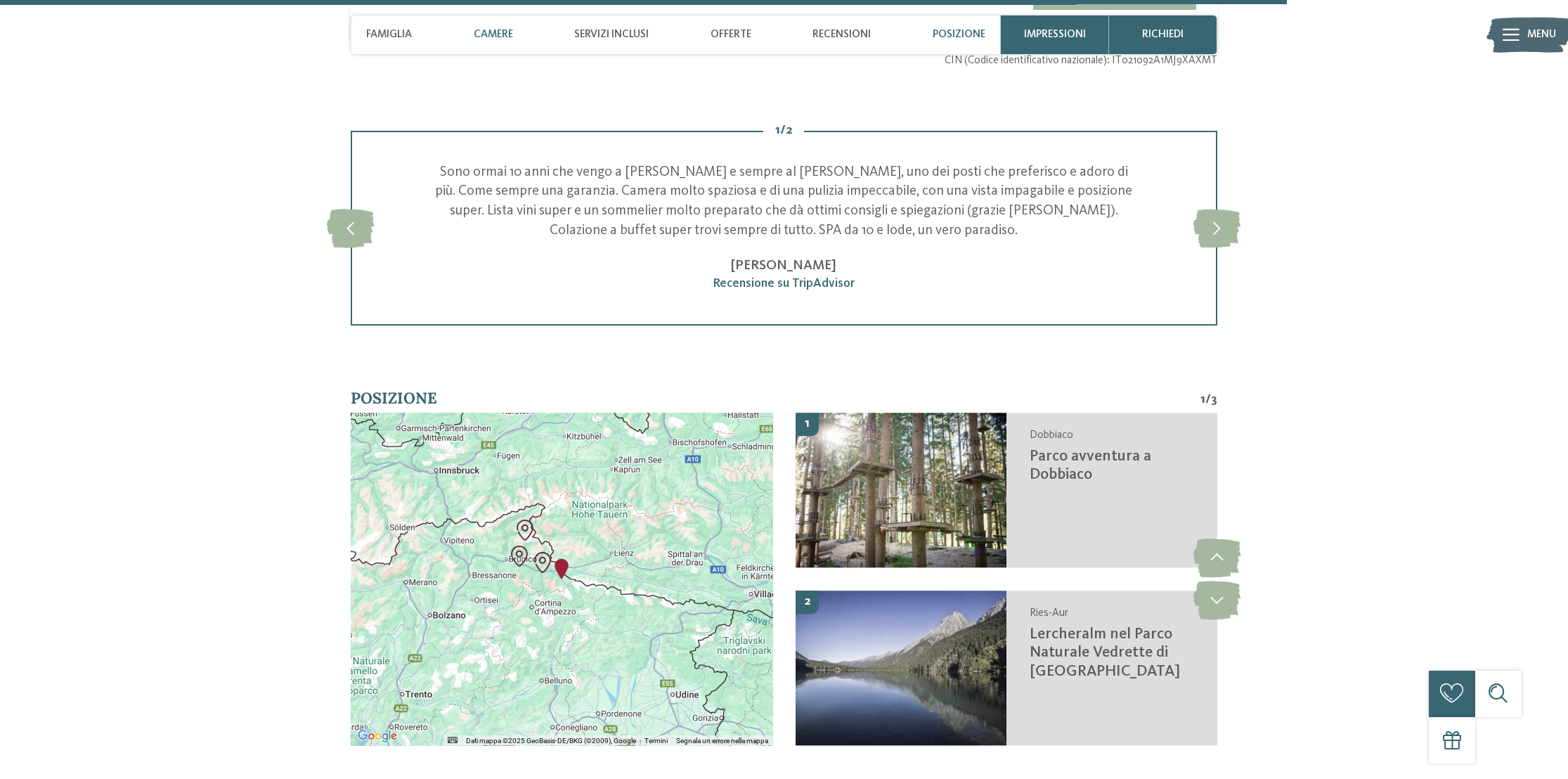
click at [502, 30] on span "Camere" at bounding box center [493, 35] width 39 height 13
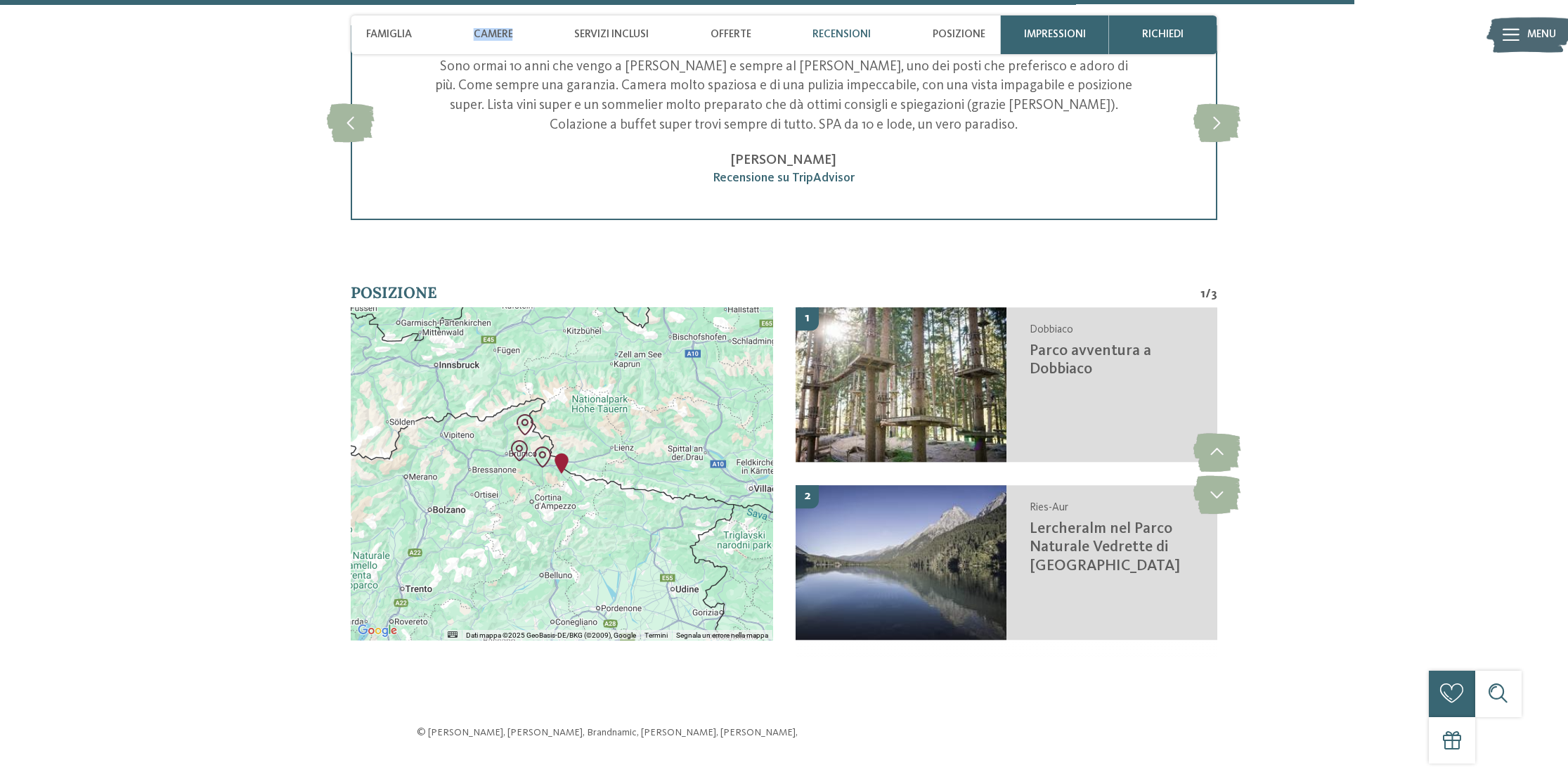
scroll to position [3811, 0]
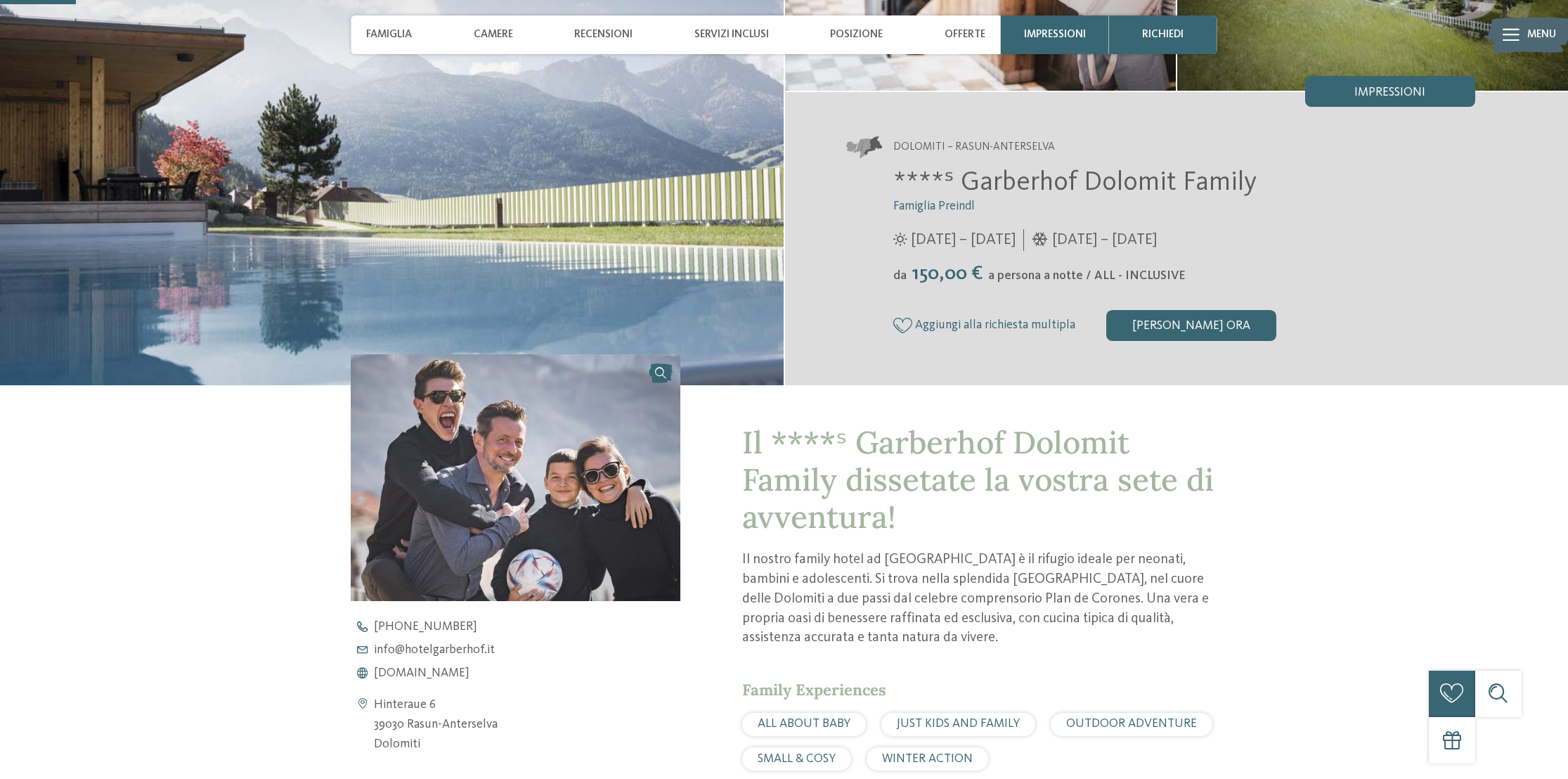
scroll to position [282, 0]
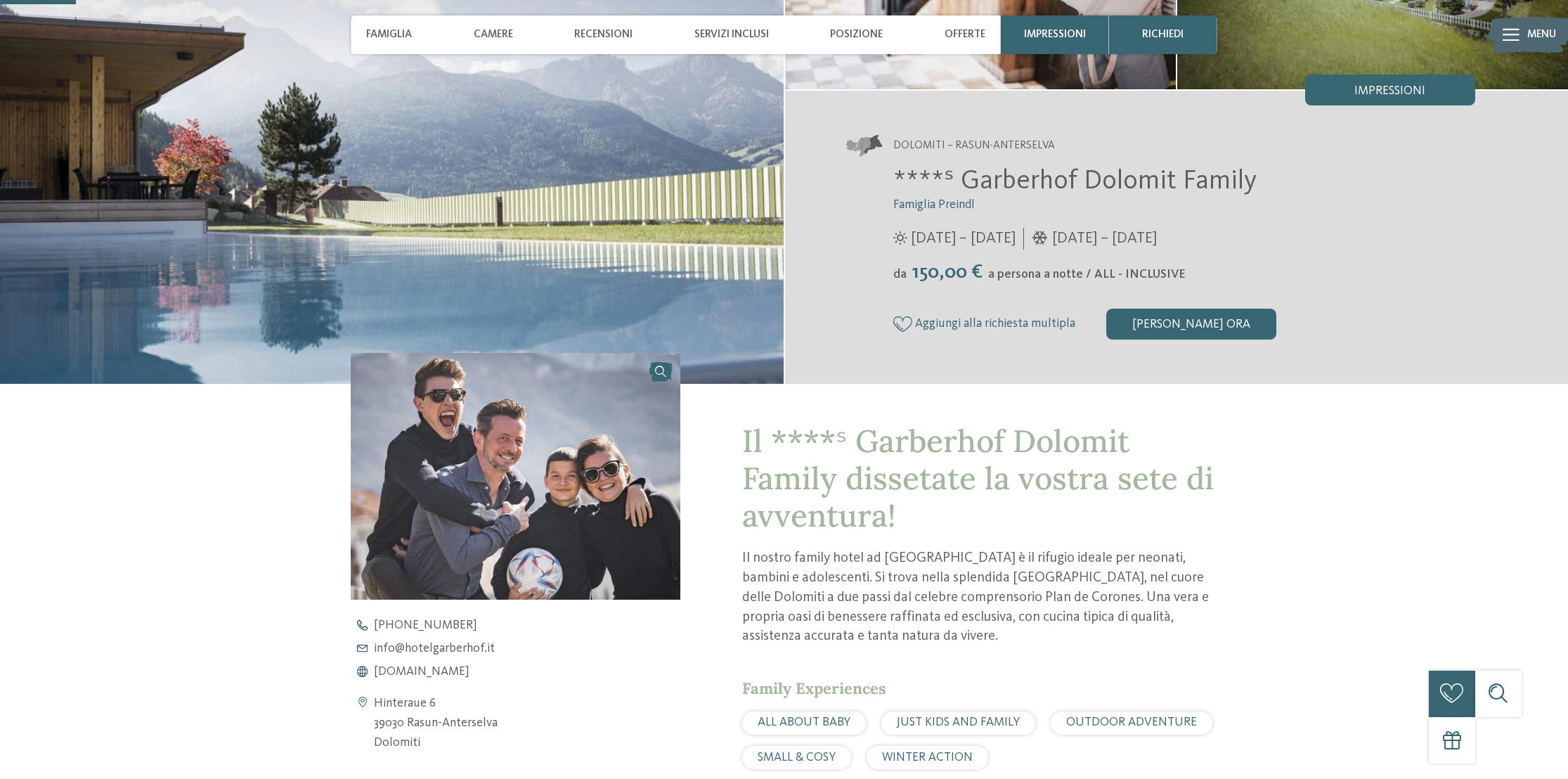
drag, startPoint x: 375, startPoint y: 700, endPoint x: 443, endPoint y: 703, distance: 68.1
click at [443, 703] on address "Hinteraue 6 39030 Rasun-Anterselva Dolomiti" at bounding box center [435, 722] width 123 height 59
copy address "Hinteraue 6"
drag, startPoint x: 424, startPoint y: 703, endPoint x: 452, endPoint y: 560, distance: 145.7
click at [452, 560] on img at bounding box center [516, 476] width 329 height 247
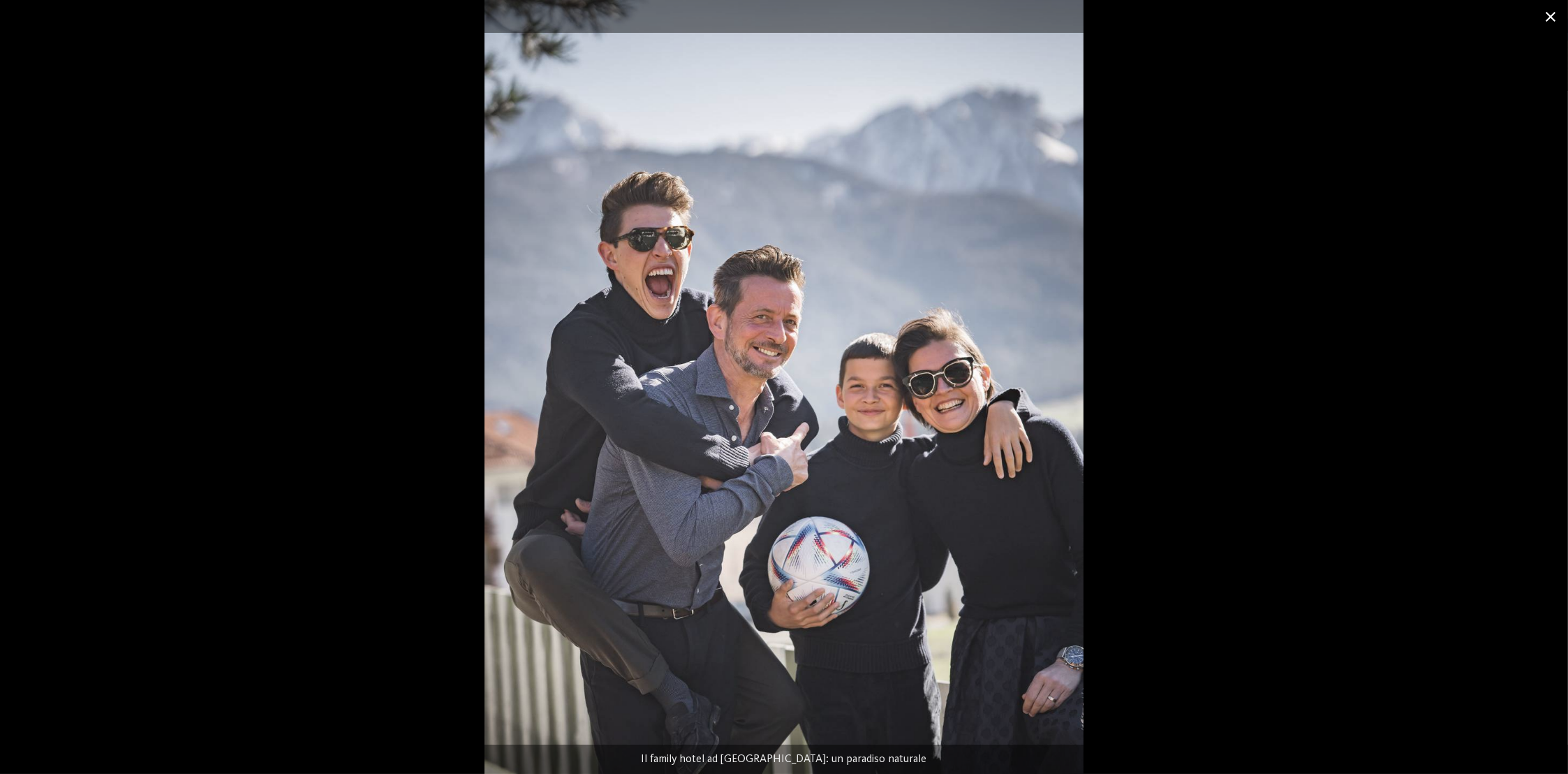
click at [1547, 22] on span at bounding box center [1550, 16] width 35 height 33
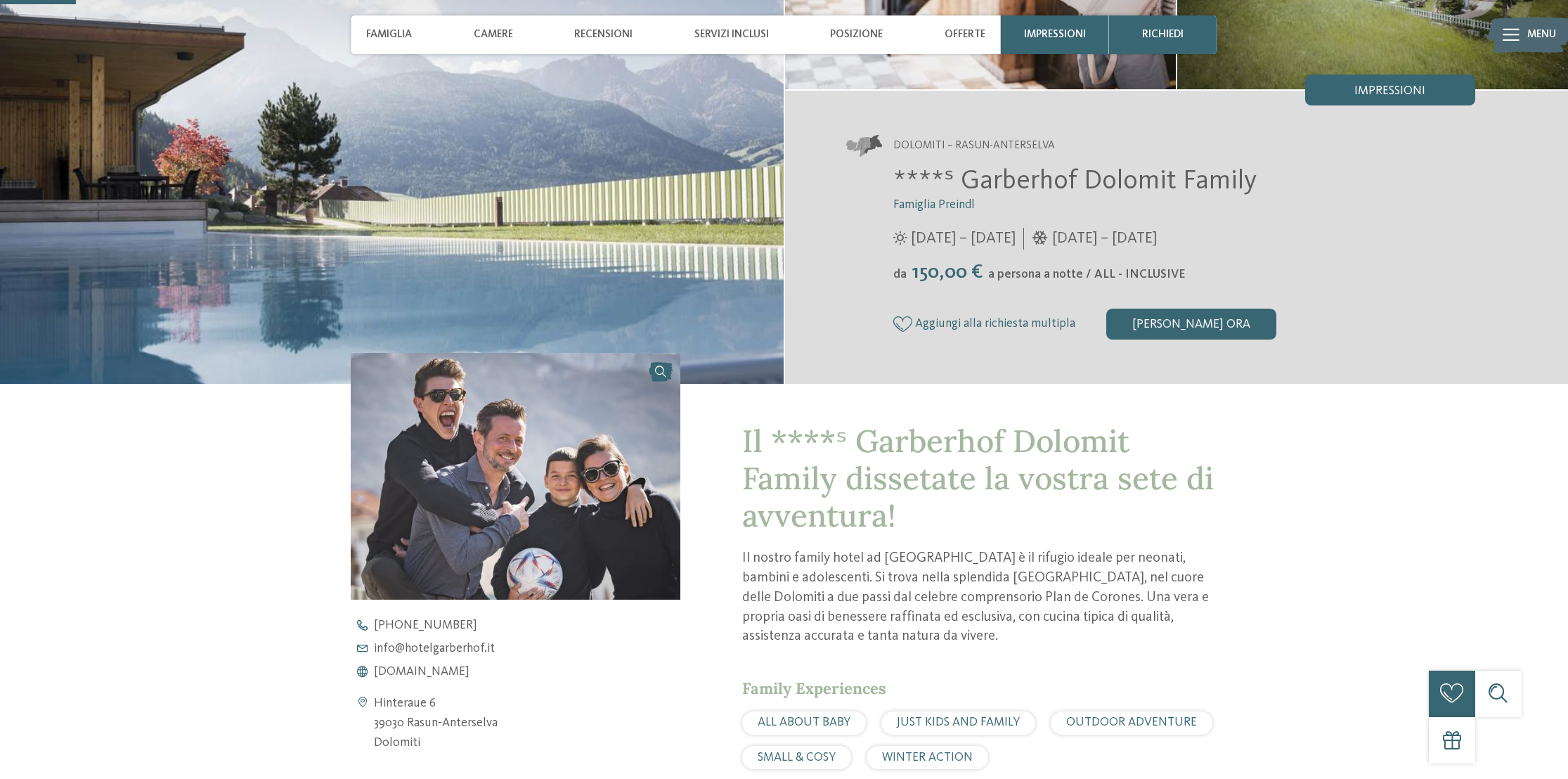
click at [408, 706] on address "Hinteraue 6 39030 Rasun-Anterselva Dolomiti" at bounding box center [435, 722] width 123 height 59
copy address "Hinteraue"
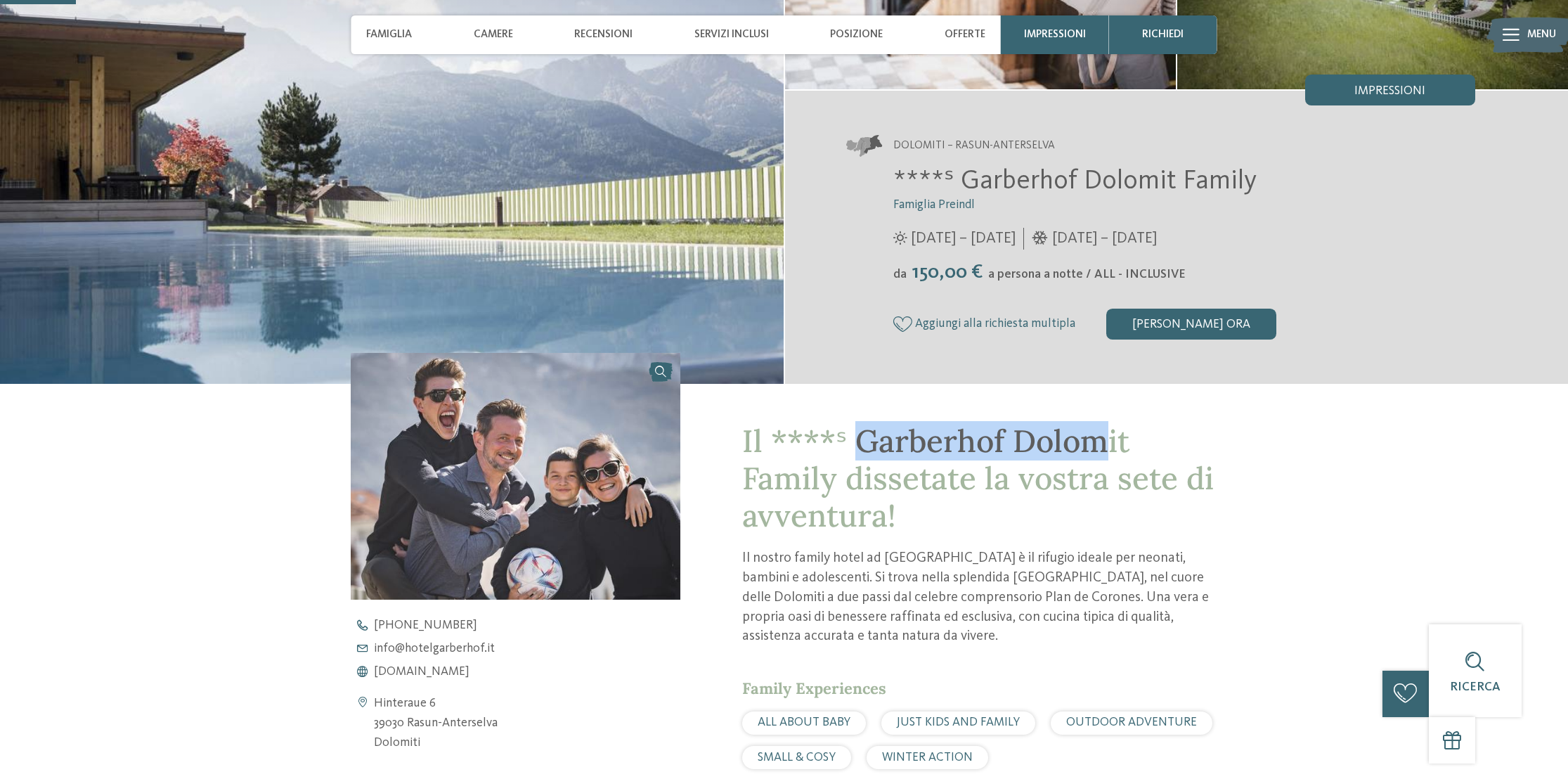
drag, startPoint x: 854, startPoint y: 443, endPoint x: 1114, endPoint y: 440, distance: 260.0
click at [1113, 440] on span "Il ****ˢ Garberhof Dolomit Family dissetate la vostra sete di avventura!" at bounding box center [978, 478] width 472 height 114
click at [1124, 443] on span "Il ****ˢ Garberhof Dolomit Family dissetate la vostra sete di avventura!" at bounding box center [978, 478] width 472 height 114
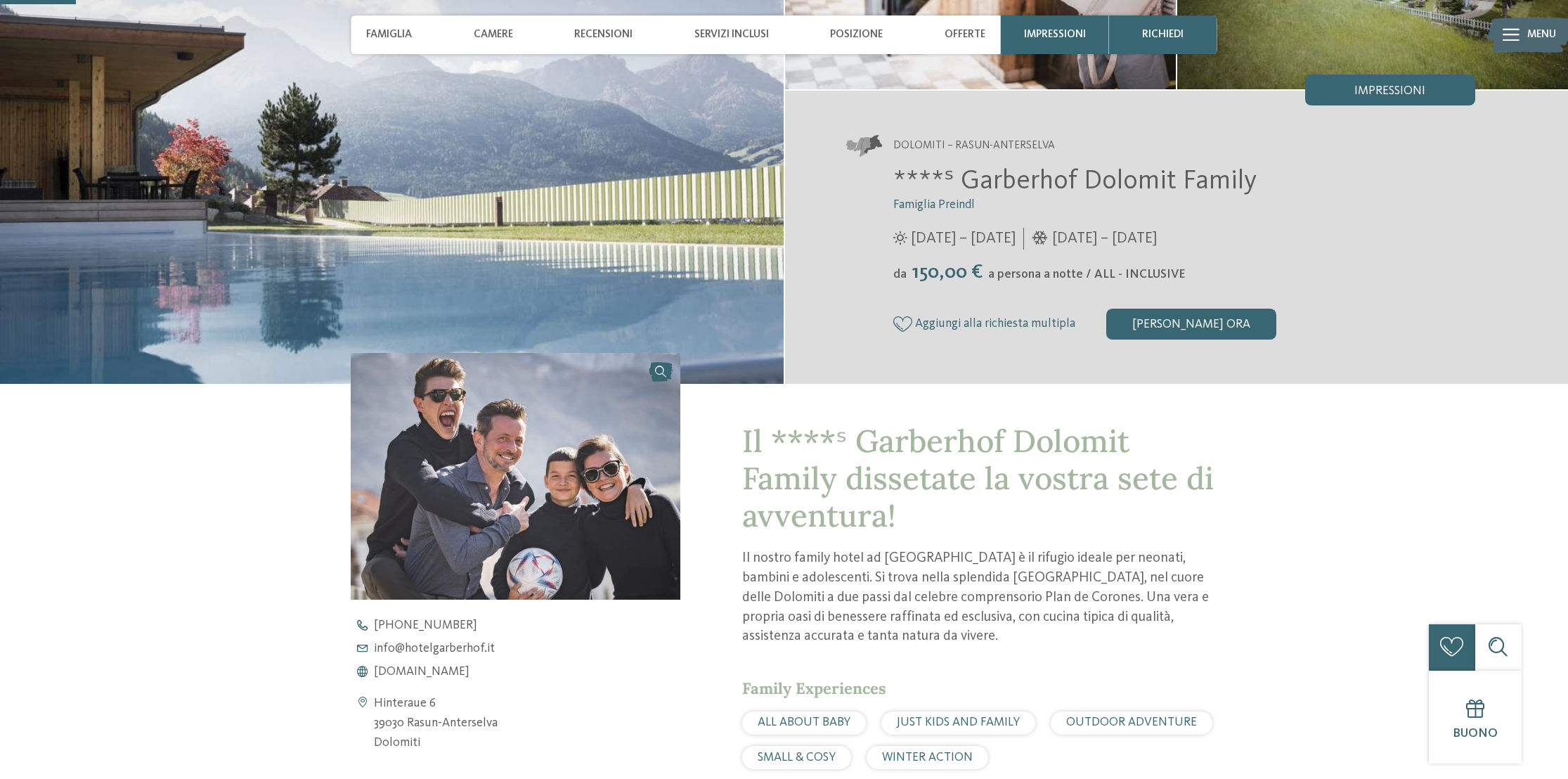
click at [1035, 176] on span "****ˢ Garberhof Dolomit Family" at bounding box center [1074, 181] width 363 height 27
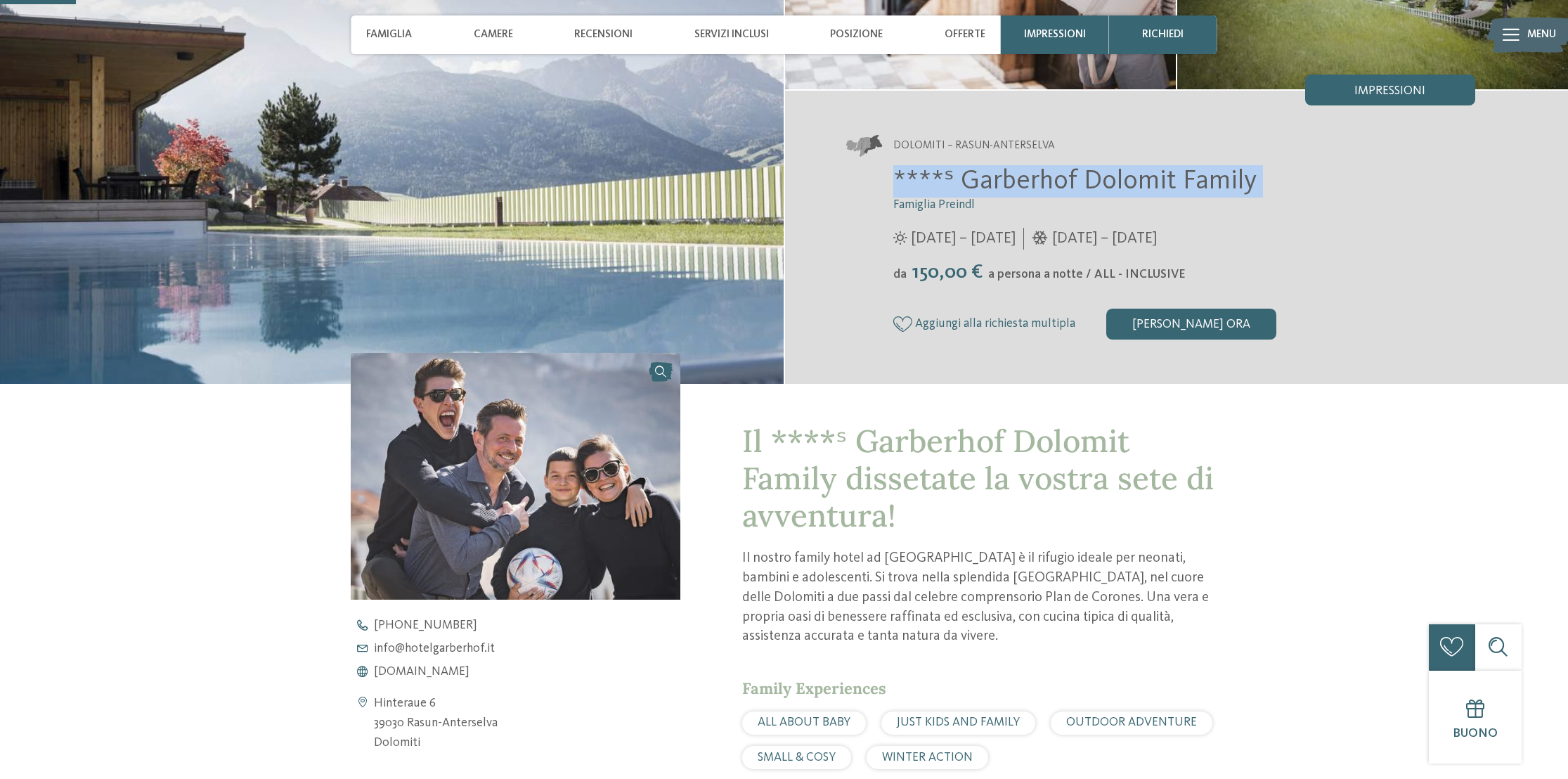
click at [1035, 176] on span "****ˢ Garberhof Dolomit Family" at bounding box center [1074, 181] width 363 height 27
click at [1028, 179] on span "****ˢ Garberhof Dolomit Family" at bounding box center [1074, 181] width 363 height 27
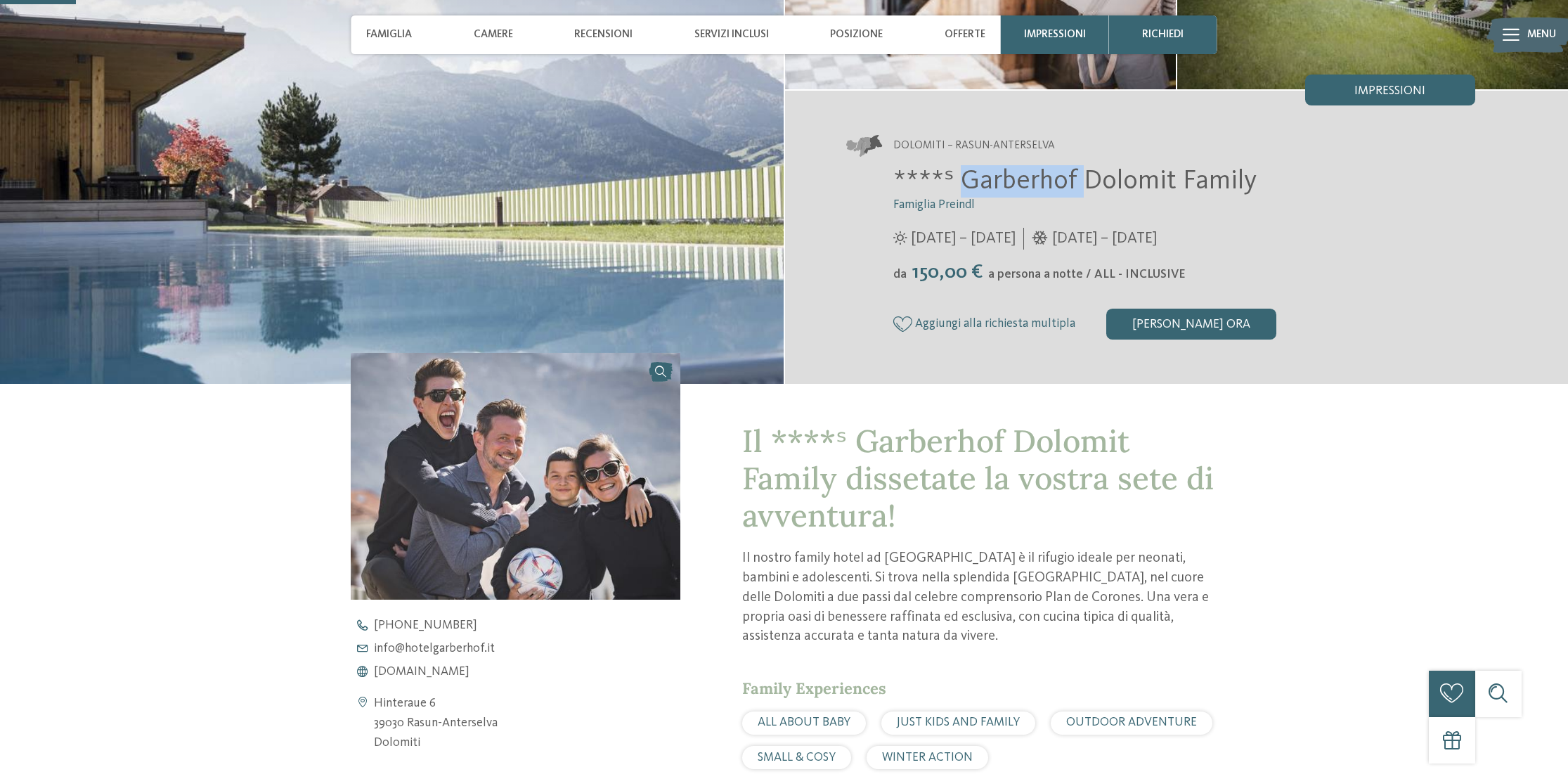
click at [1028, 179] on span "****ˢ Garberhof Dolomit Family" at bounding box center [1074, 181] width 363 height 27
click at [1048, 199] on h3 "Famiglia Preindl" at bounding box center [1184, 205] width 582 height 15
click at [395, 670] on span "www.hotelgarberhof.it" at bounding box center [421, 672] width 96 height 13
